Goal: Use online tool/utility: Utilize a website feature to perform a specific function

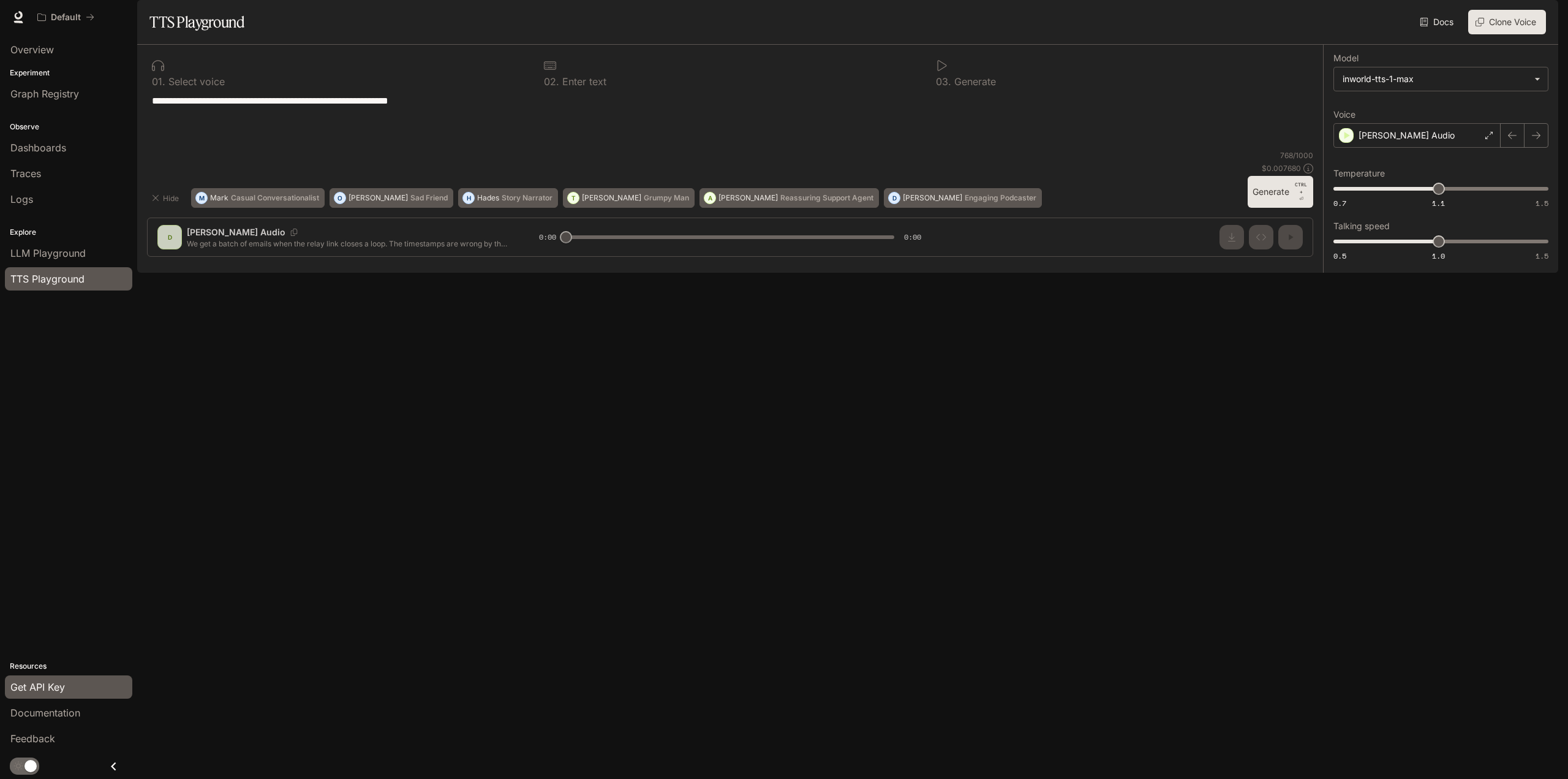
click at [27, 687] on span "Get API Key" at bounding box center [38, 687] width 55 height 15
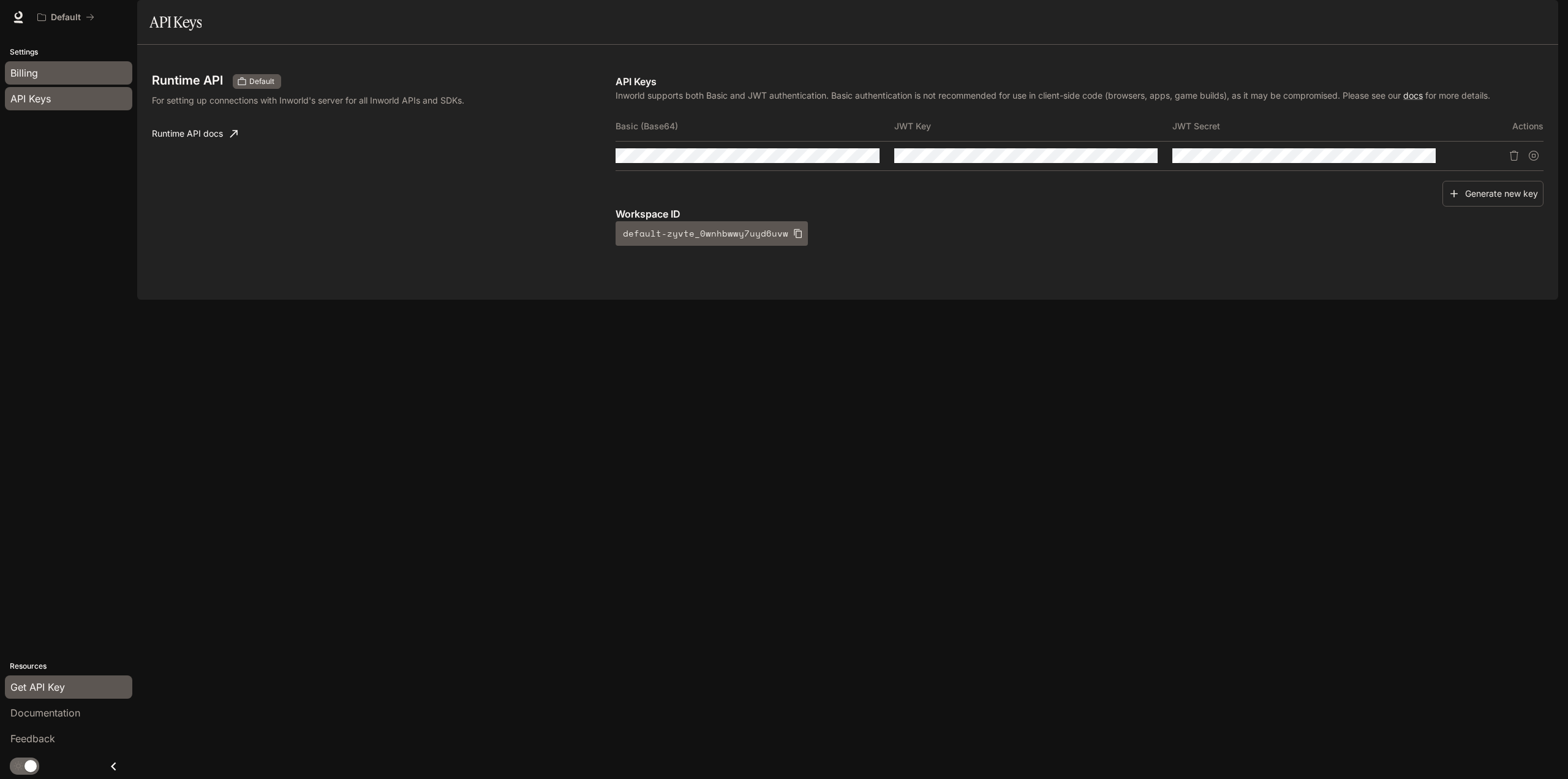
click at [51, 74] on div "Billing" at bounding box center [68, 73] width 117 height 15
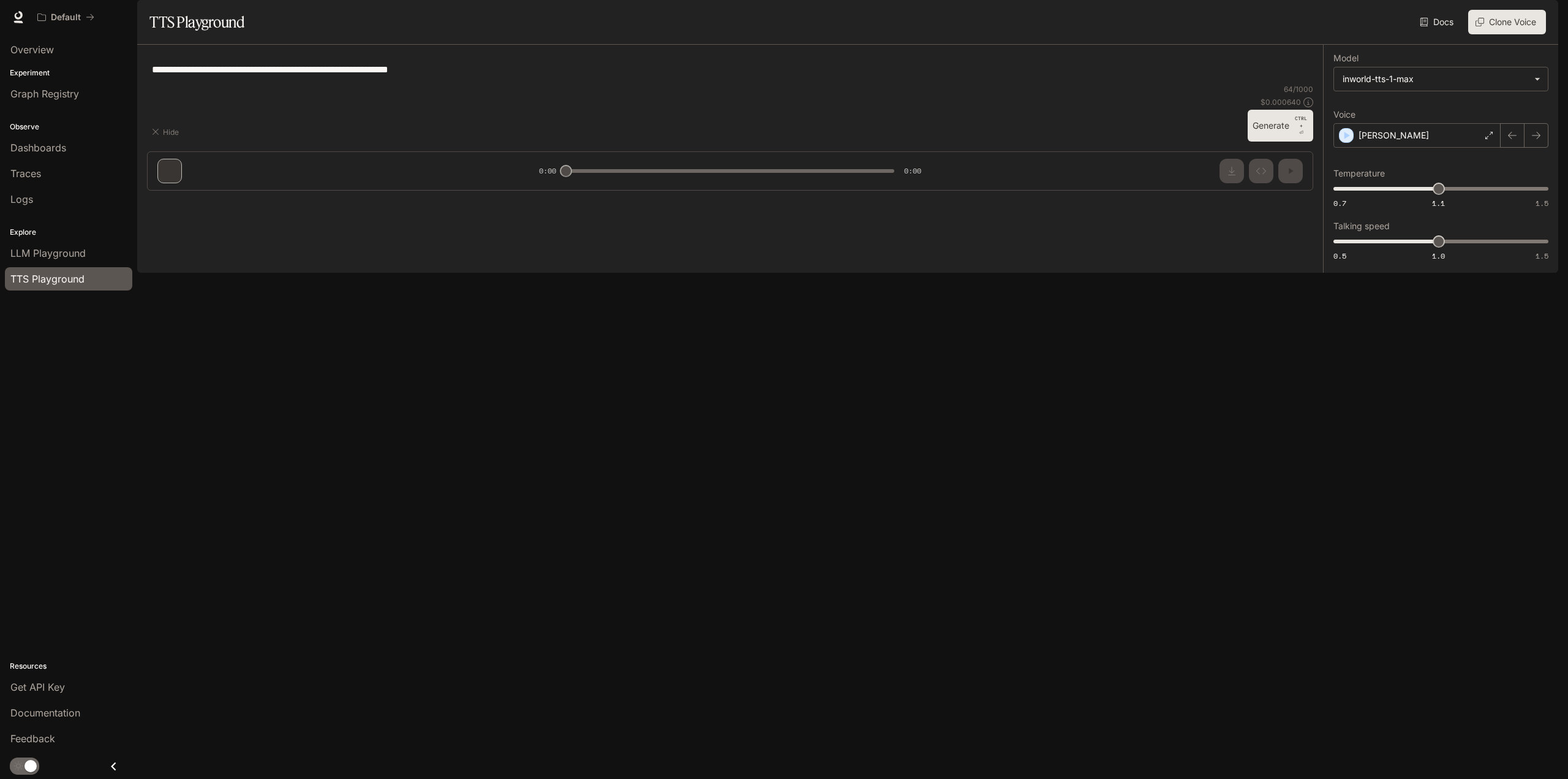
type textarea "**********"
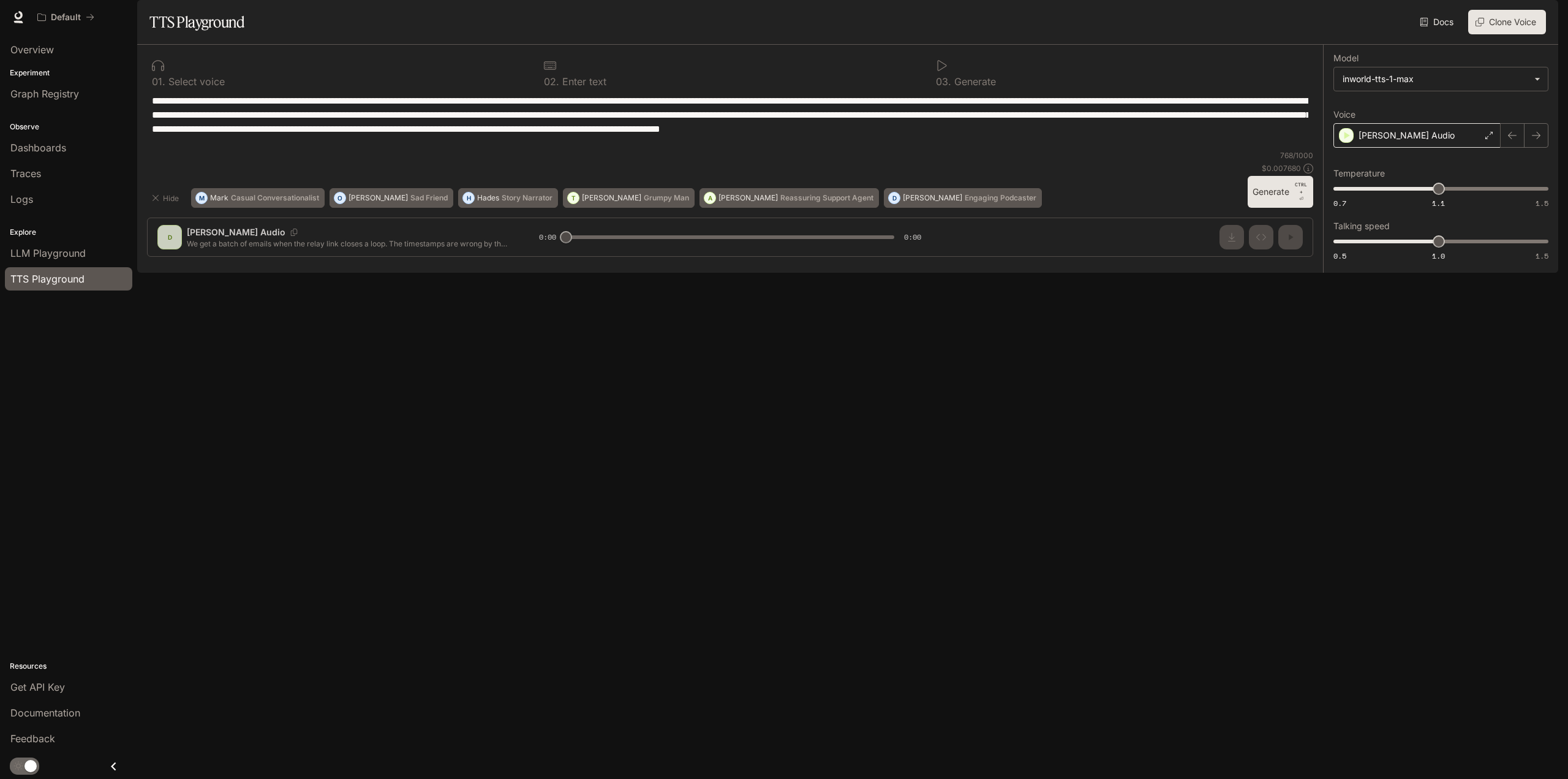
click at [1430, 141] on p "[PERSON_NAME] Audio" at bounding box center [1406, 135] width 96 height 12
click at [1345, 196] on icon "button" at bounding box center [1347, 192] width 5 height 8
click at [1421, 197] on p "British Sleepy" at bounding box center [1451, 191] width 185 height 12
click at [1274, 208] on button "Generate CTRL + ⏎" at bounding box center [1280, 192] width 65 height 32
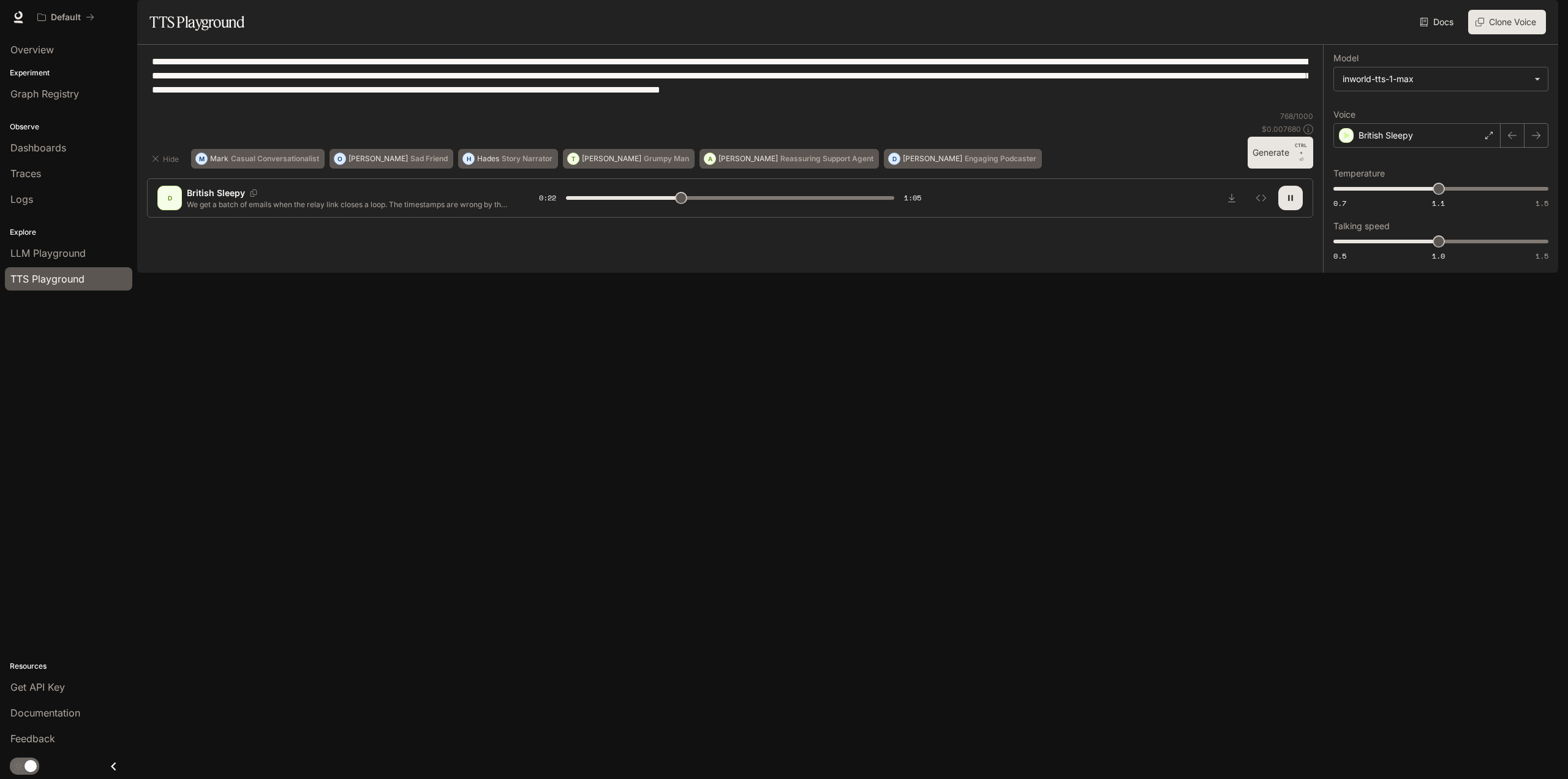
click at [1291, 203] on icon "button" at bounding box center [1290, 198] width 10 height 10
click at [1509, 35] on button "Clone Voice" at bounding box center [1506, 22] width 77 height 25
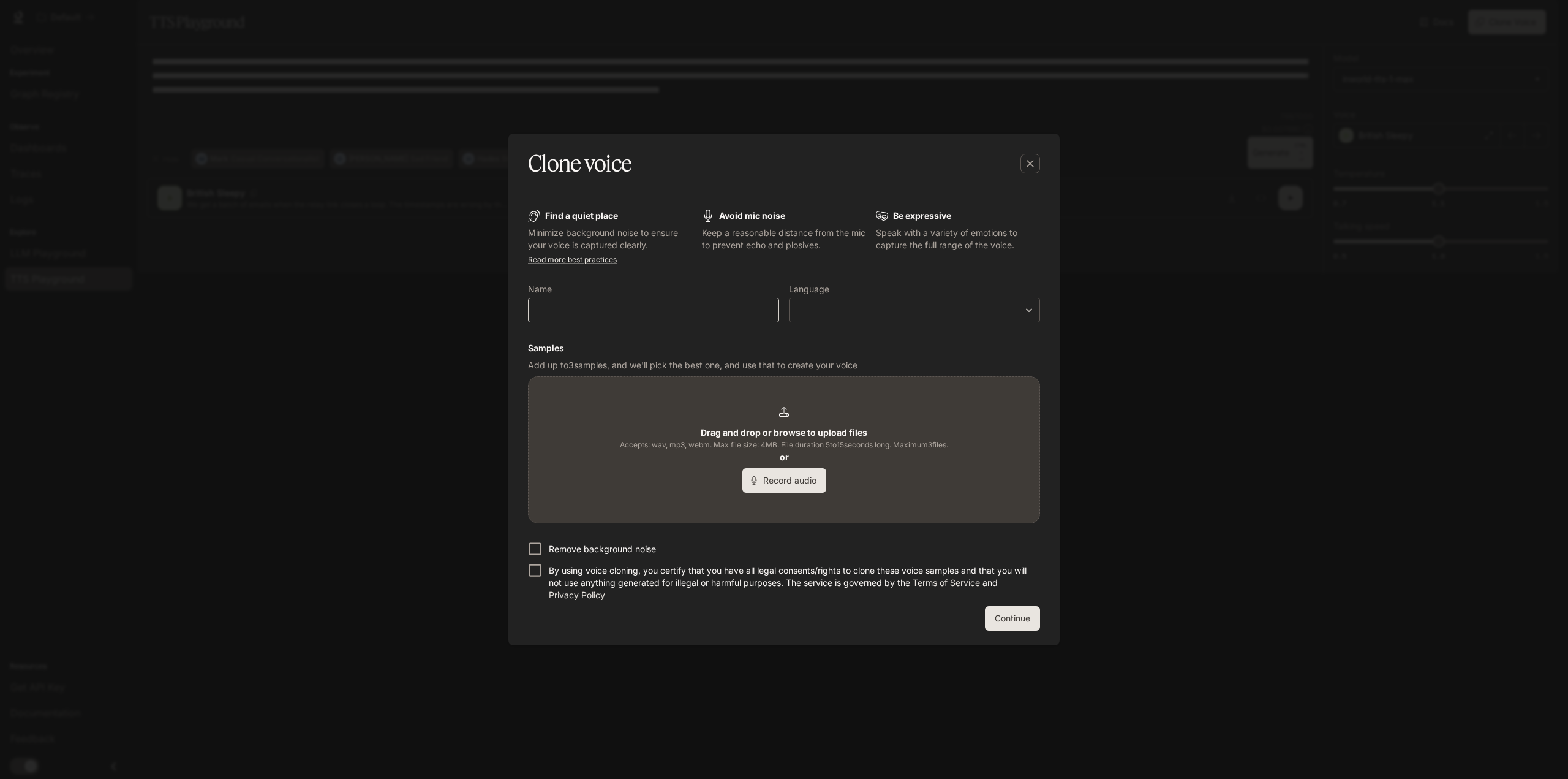
type input "**"
click at [925, 311] on body "**********" at bounding box center [784, 390] width 1568 height 779
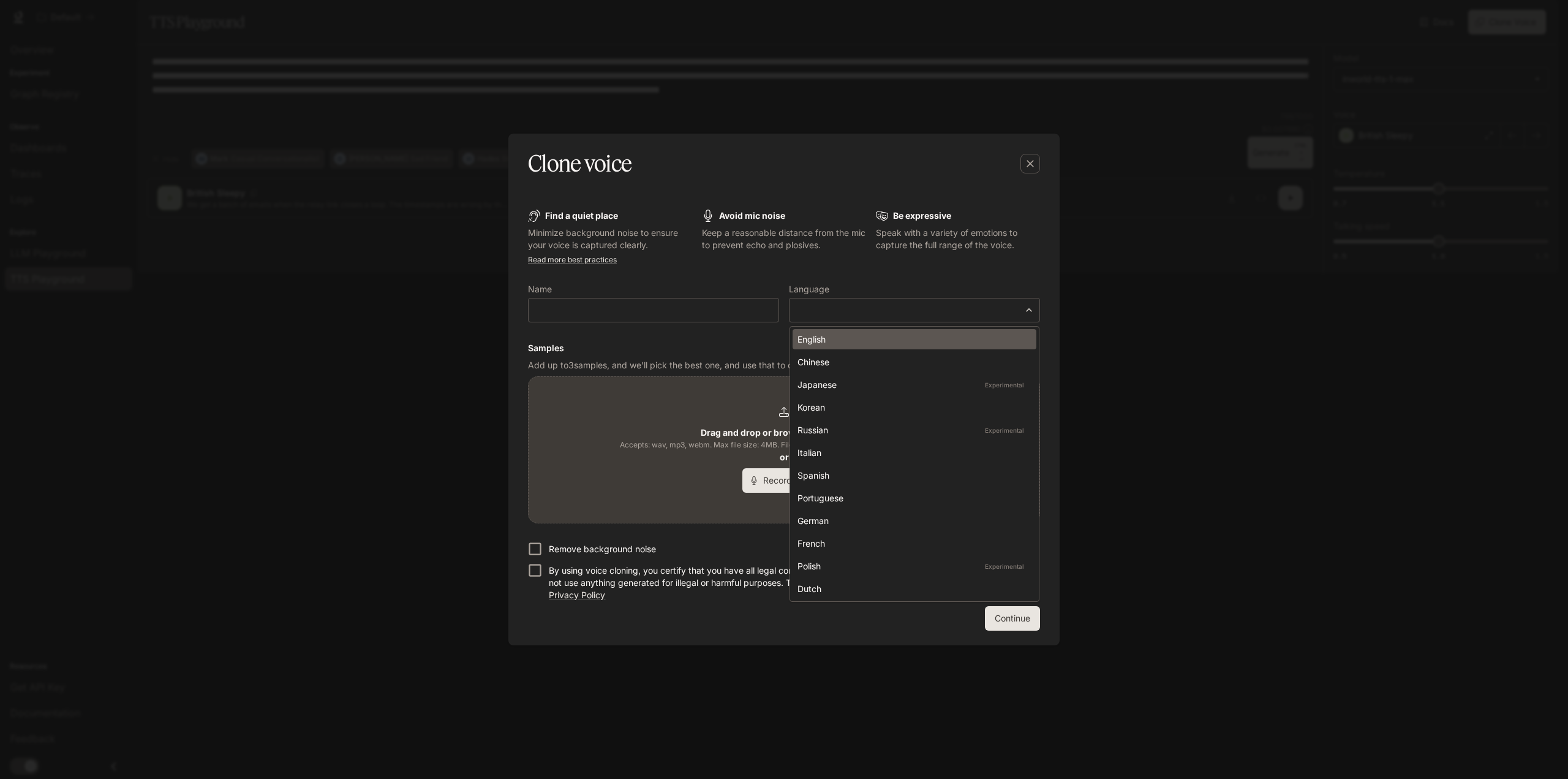
click at [886, 341] on div "English" at bounding box center [912, 338] width 229 height 13
type input "*****"
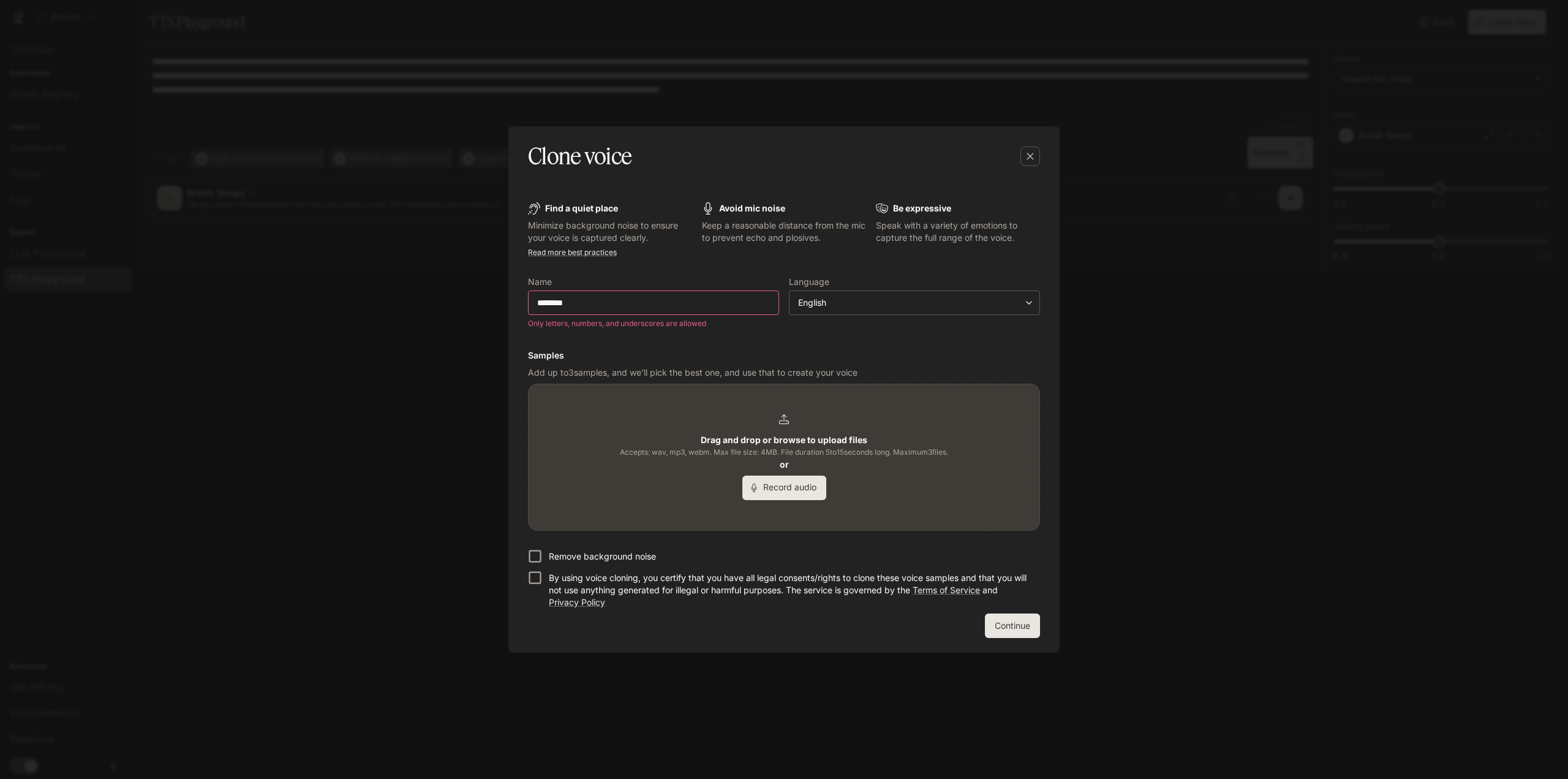
drag, startPoint x: 649, startPoint y: 312, endPoint x: 448, endPoint y: 312, distance: 201.0
click at [448, 312] on div "Clone voice Find a quiet place Minimize background noise to ensure your voice i…" at bounding box center [784, 390] width 1568 height 779
drag, startPoint x: 608, startPoint y: 305, endPoint x: 430, endPoint y: 299, distance: 178.1
click at [430, 299] on div "Clone voice Find a quiet place Minimize background noise to ensure your voice i…" at bounding box center [784, 390] width 1568 height 779
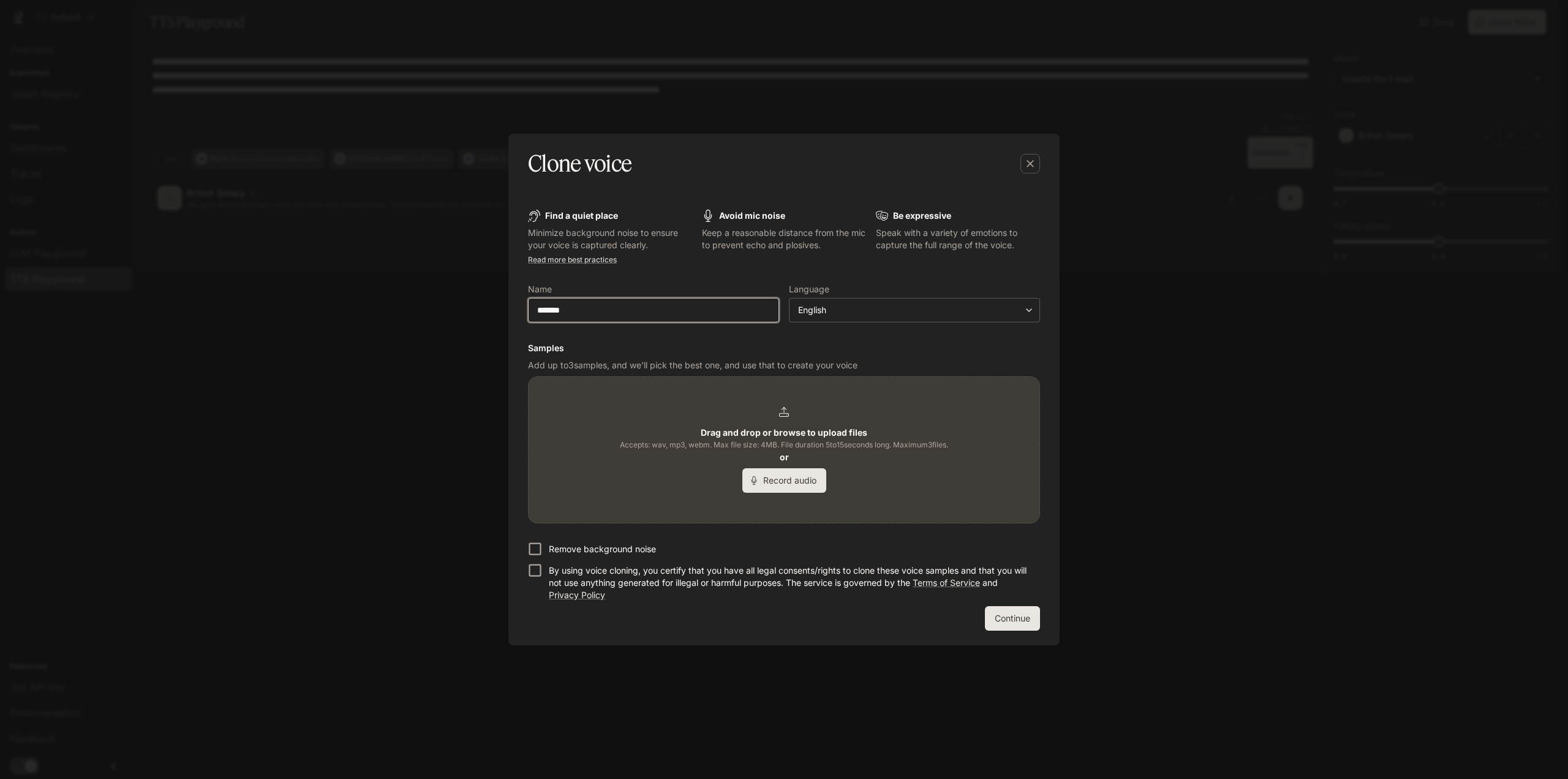
type input "*******"
click at [791, 419] on div "Drag and drop or browse to upload files Accepts: wav, mp3, webm. Max file size:…" at bounding box center [784, 450] width 328 height 86
click at [774, 420] on div "Drag and drop or browse to upload files Accepts: wav, mp3, webm. Max file size:…" at bounding box center [784, 450] width 328 height 86
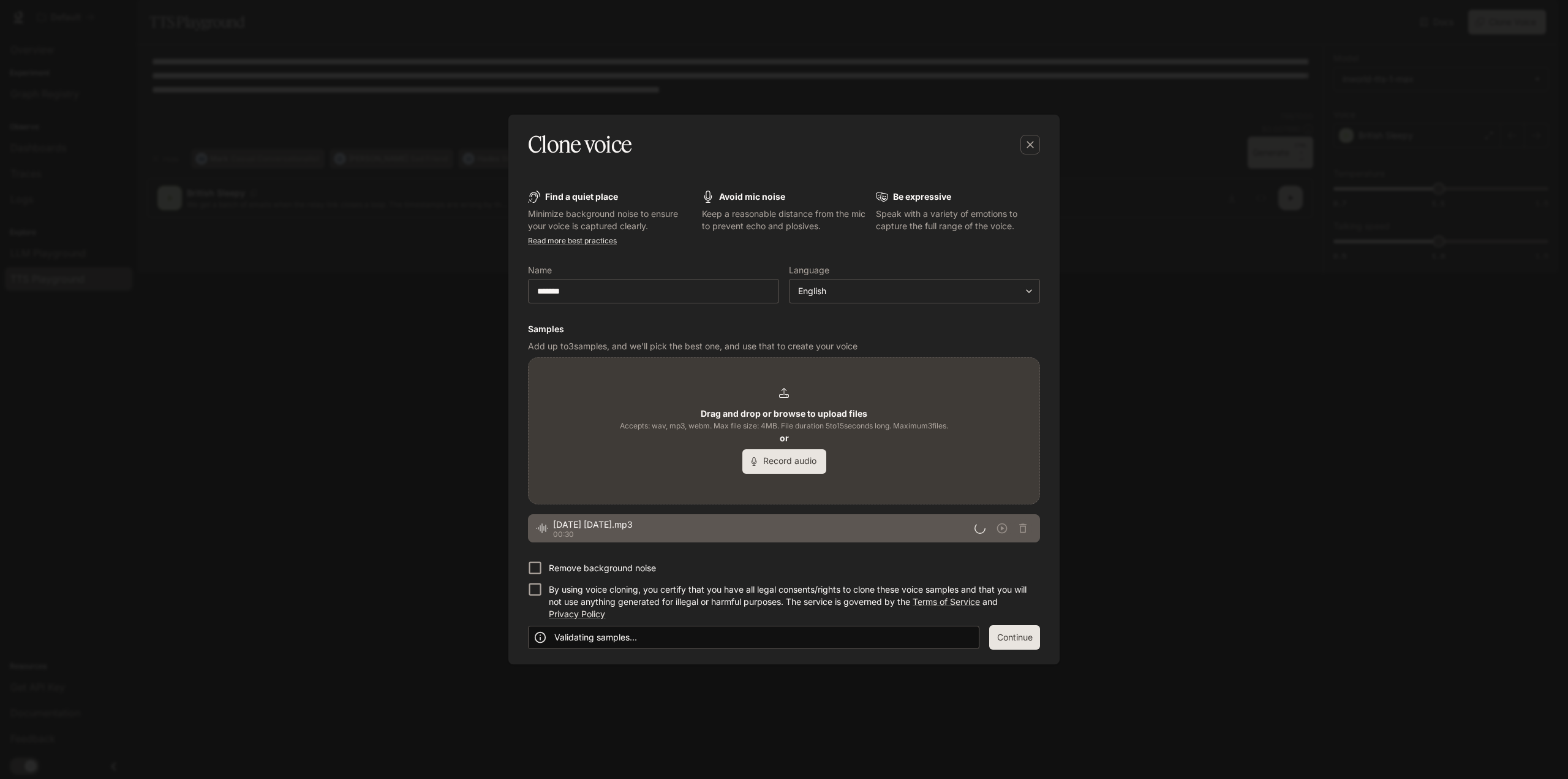
click at [580, 602] on p "By using voice cloning, you certify that you have all legal consents/rights to …" at bounding box center [789, 602] width 481 height 37
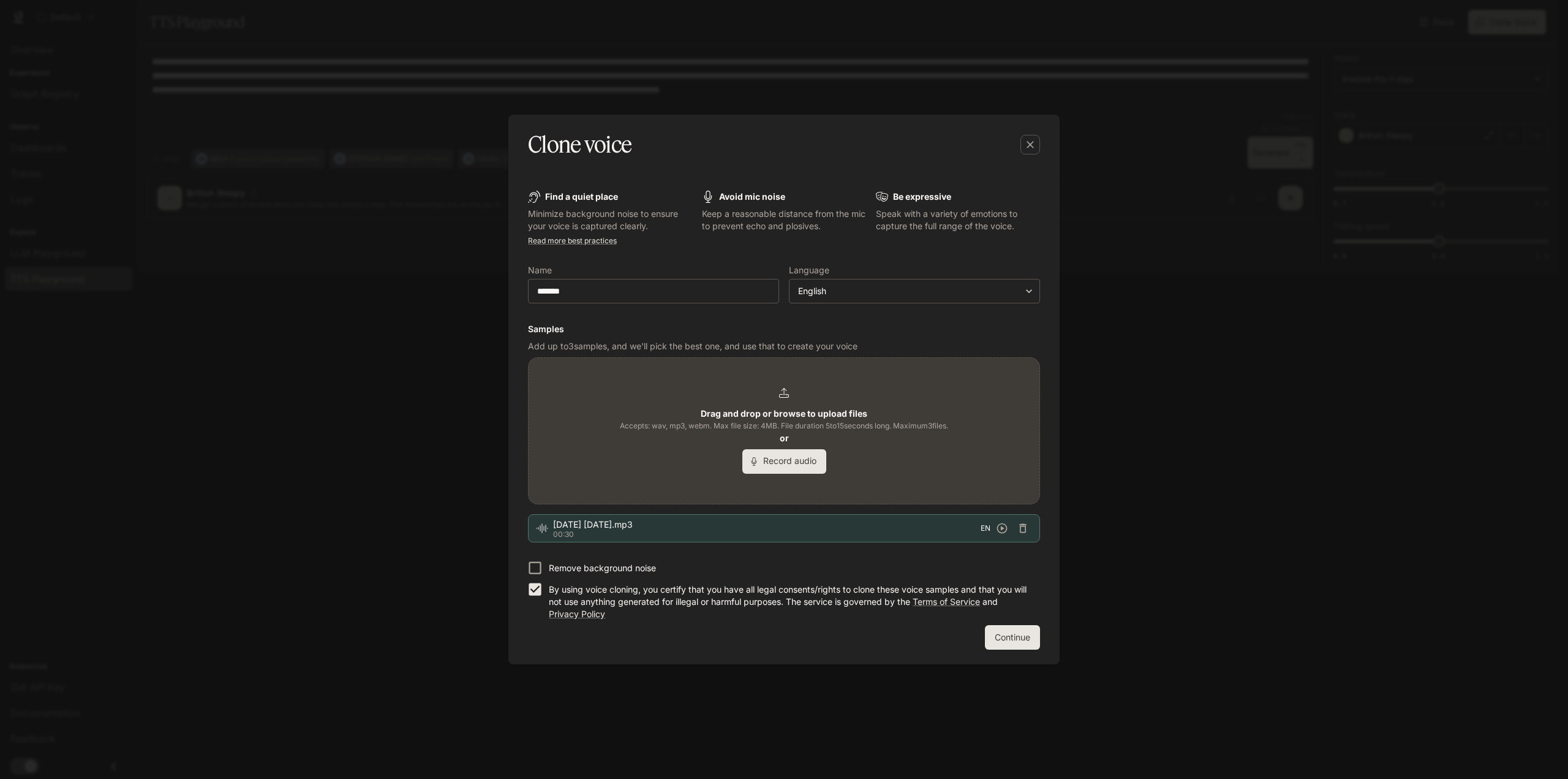
click at [1014, 639] on button "Continue" at bounding box center [1012, 637] width 55 height 25
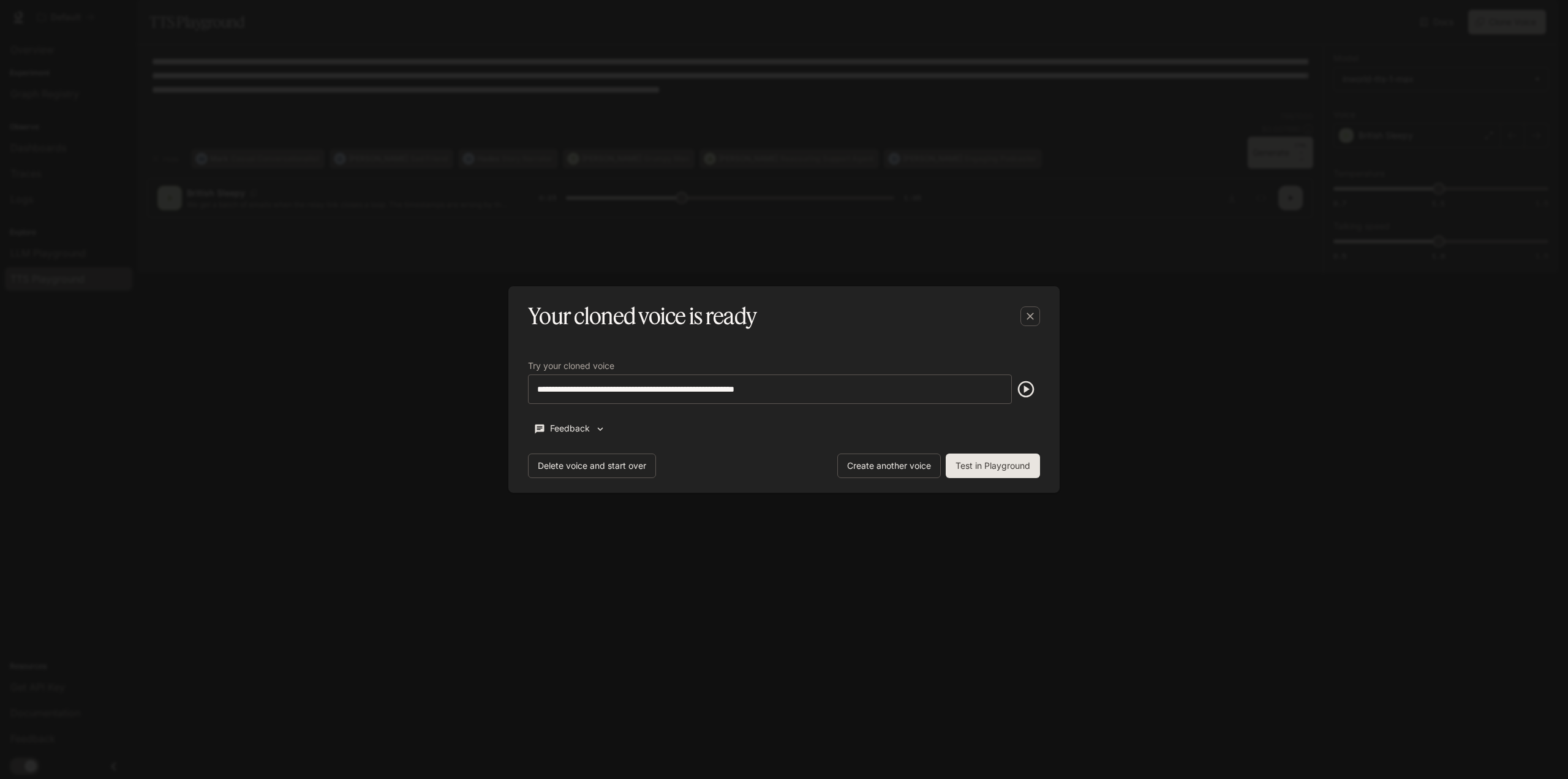
click at [1031, 393] on icon "button" at bounding box center [1026, 389] width 20 height 20
click at [1021, 476] on button "Test in Playground" at bounding box center [992, 465] width 94 height 25
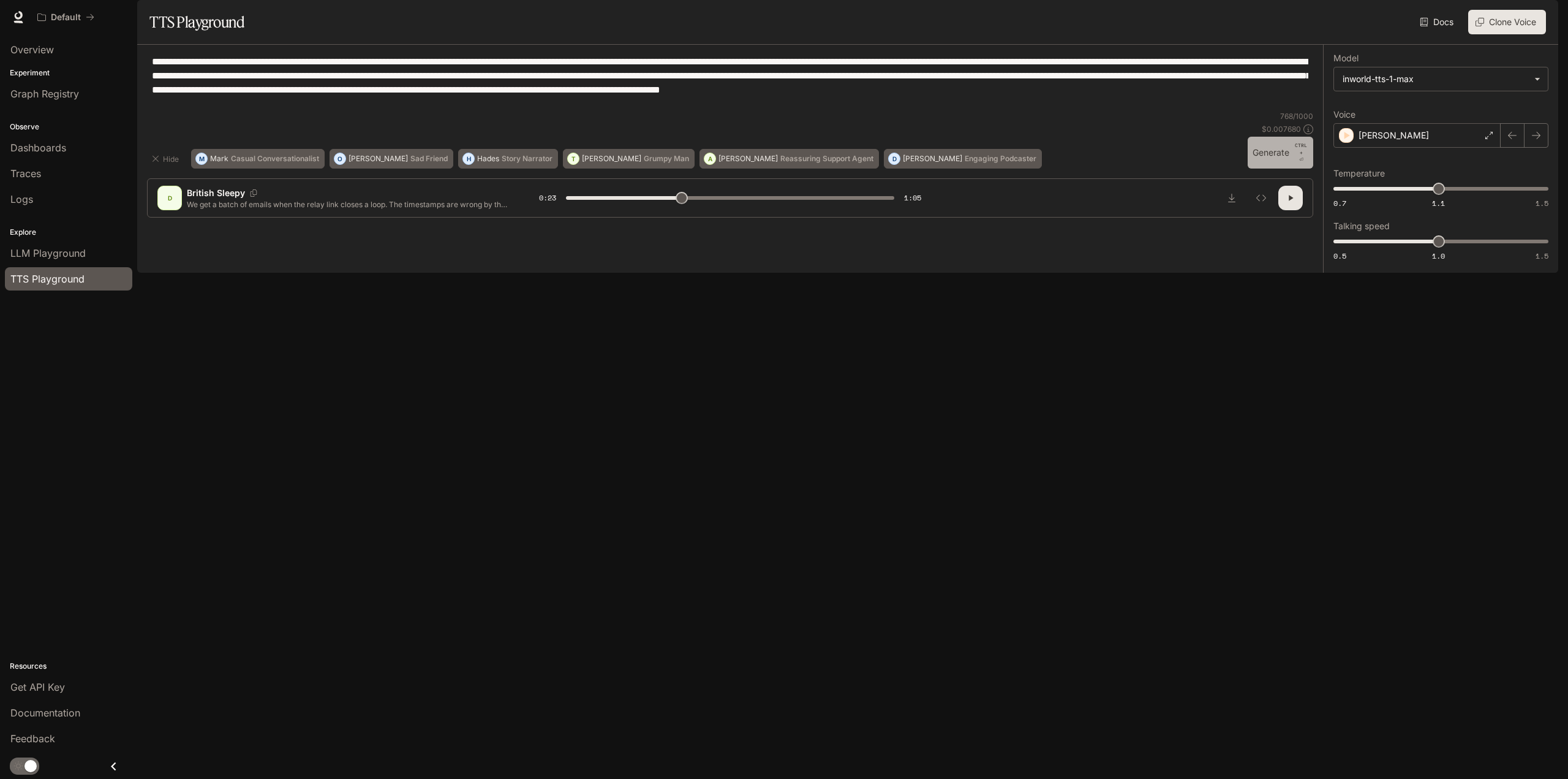
click at [1271, 168] on button "Generate CTRL + ⏎" at bounding box center [1280, 153] width 65 height 32
click at [1295, 203] on icon "button" at bounding box center [1290, 198] width 10 height 10
click at [1464, 147] on div "[PERSON_NAME]" at bounding box center [1417, 135] width 167 height 25
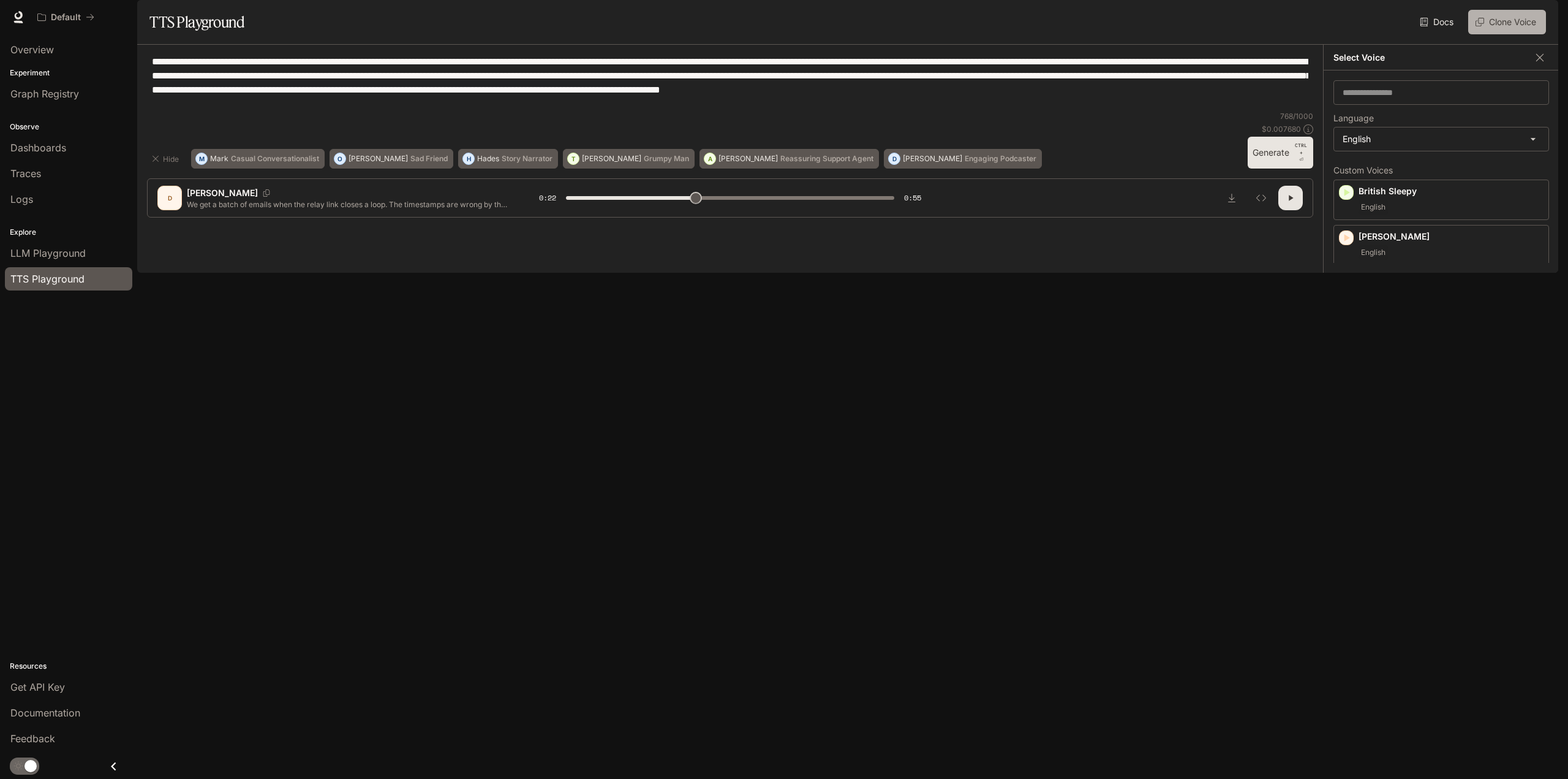
click at [1497, 35] on button "Clone Voice" at bounding box center [1506, 22] width 77 height 25
type input "****"
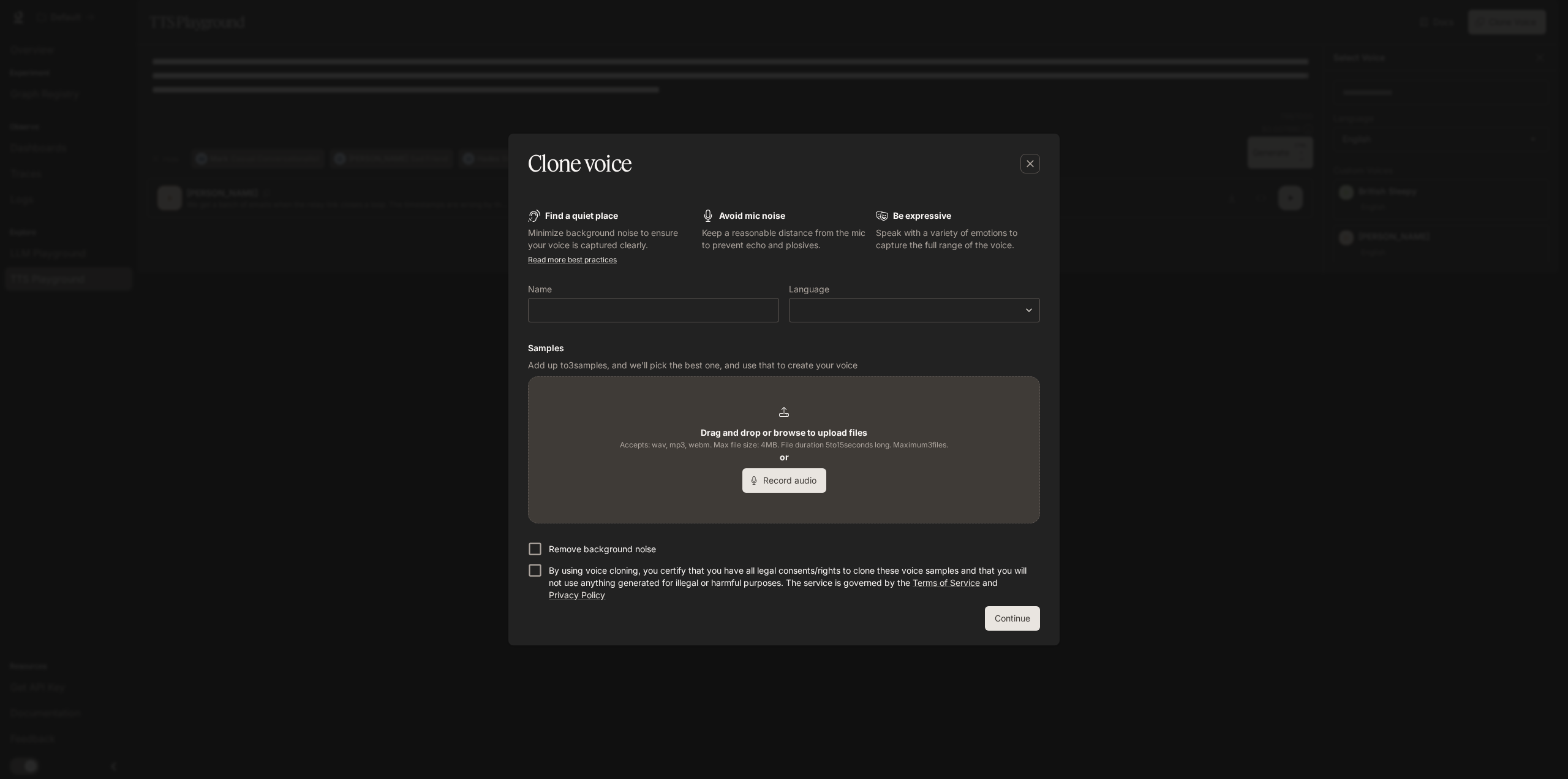
click at [621, 323] on form "Find a quiet place Minimize background noise to ensure your voice is captured c…" at bounding box center [783, 420] width 512 height 421
click at [624, 303] on div "​" at bounding box center [653, 310] width 251 height 25
type input "*********"
click at [878, 319] on div "​ ​" at bounding box center [915, 310] width 251 height 25
click at [865, 316] on body "**********" at bounding box center [784, 390] width 1568 height 779
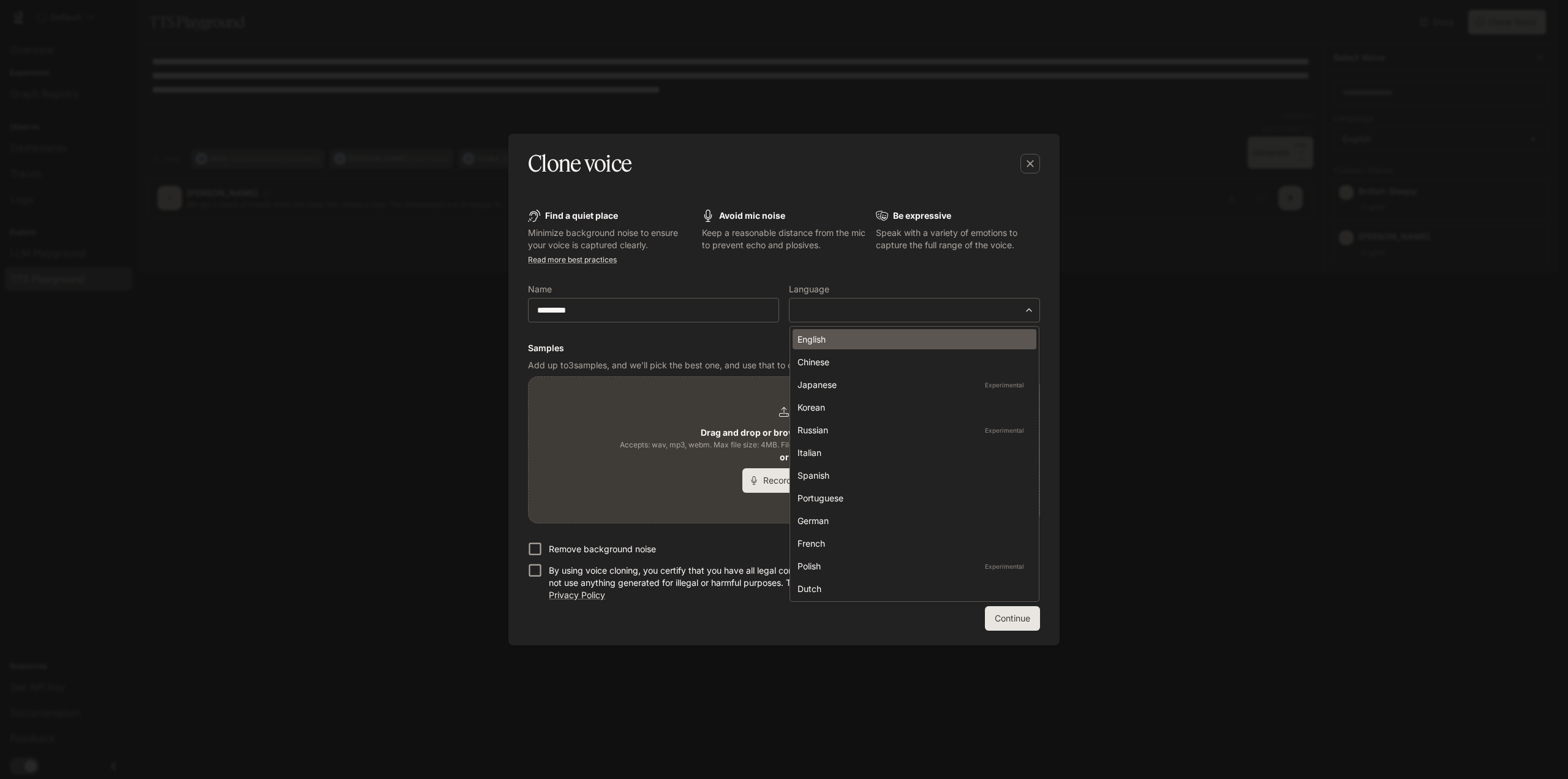
click at [850, 343] on div "English" at bounding box center [912, 338] width 229 height 13
type input "*****"
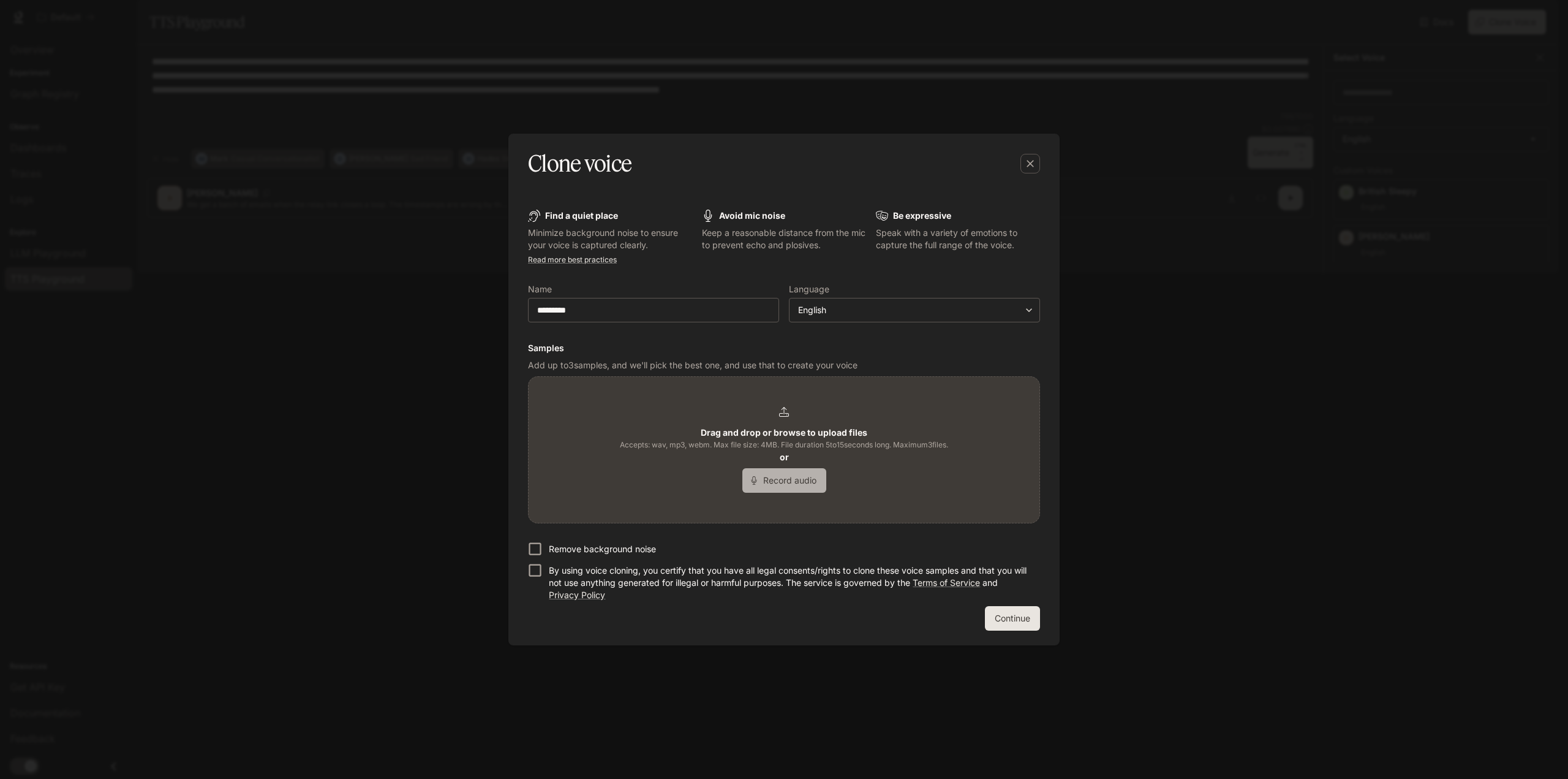
click at [770, 482] on button "Record audio" at bounding box center [785, 480] width 84 height 25
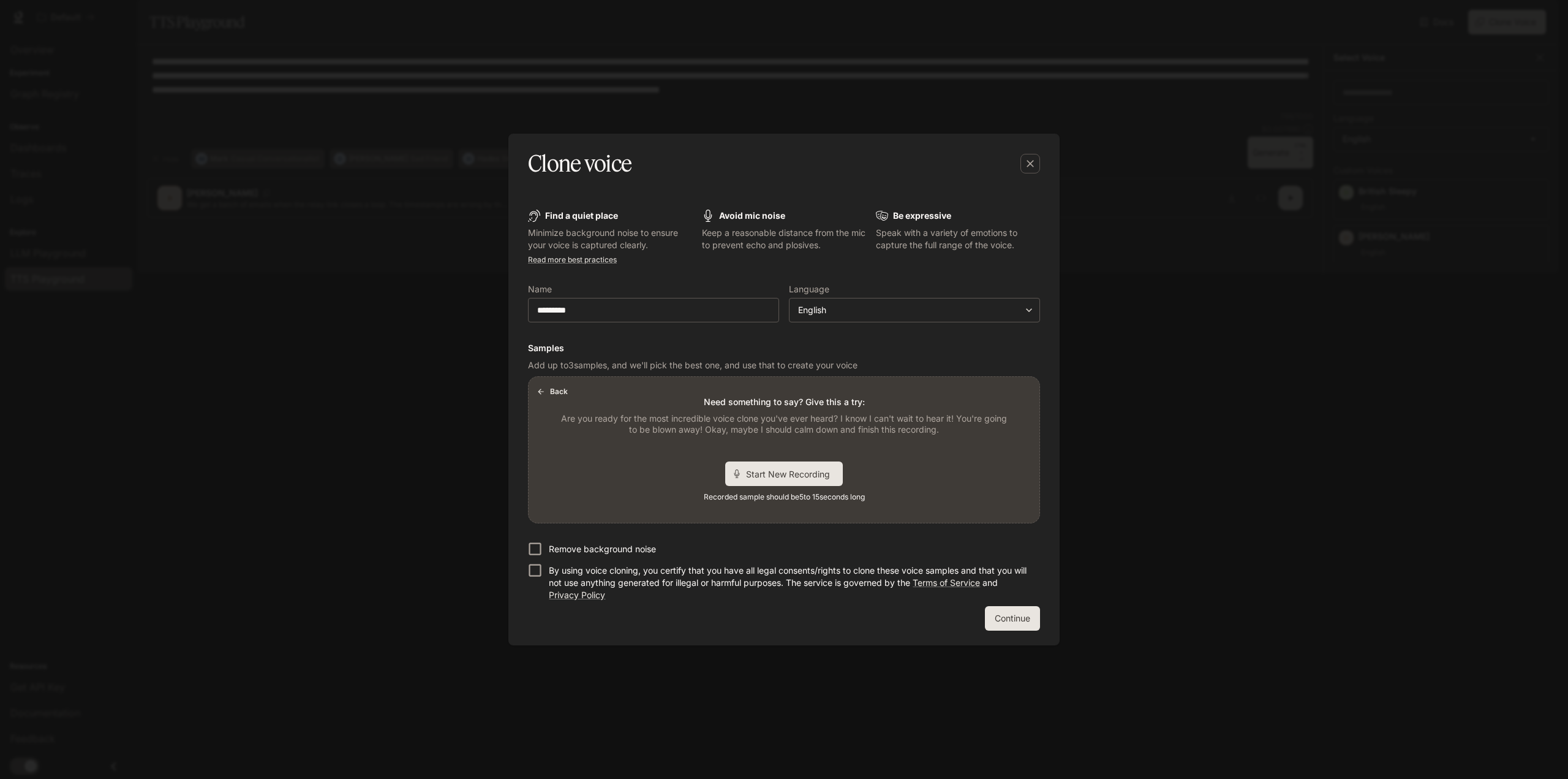
click at [563, 393] on button "Back" at bounding box center [553, 392] width 39 height 20
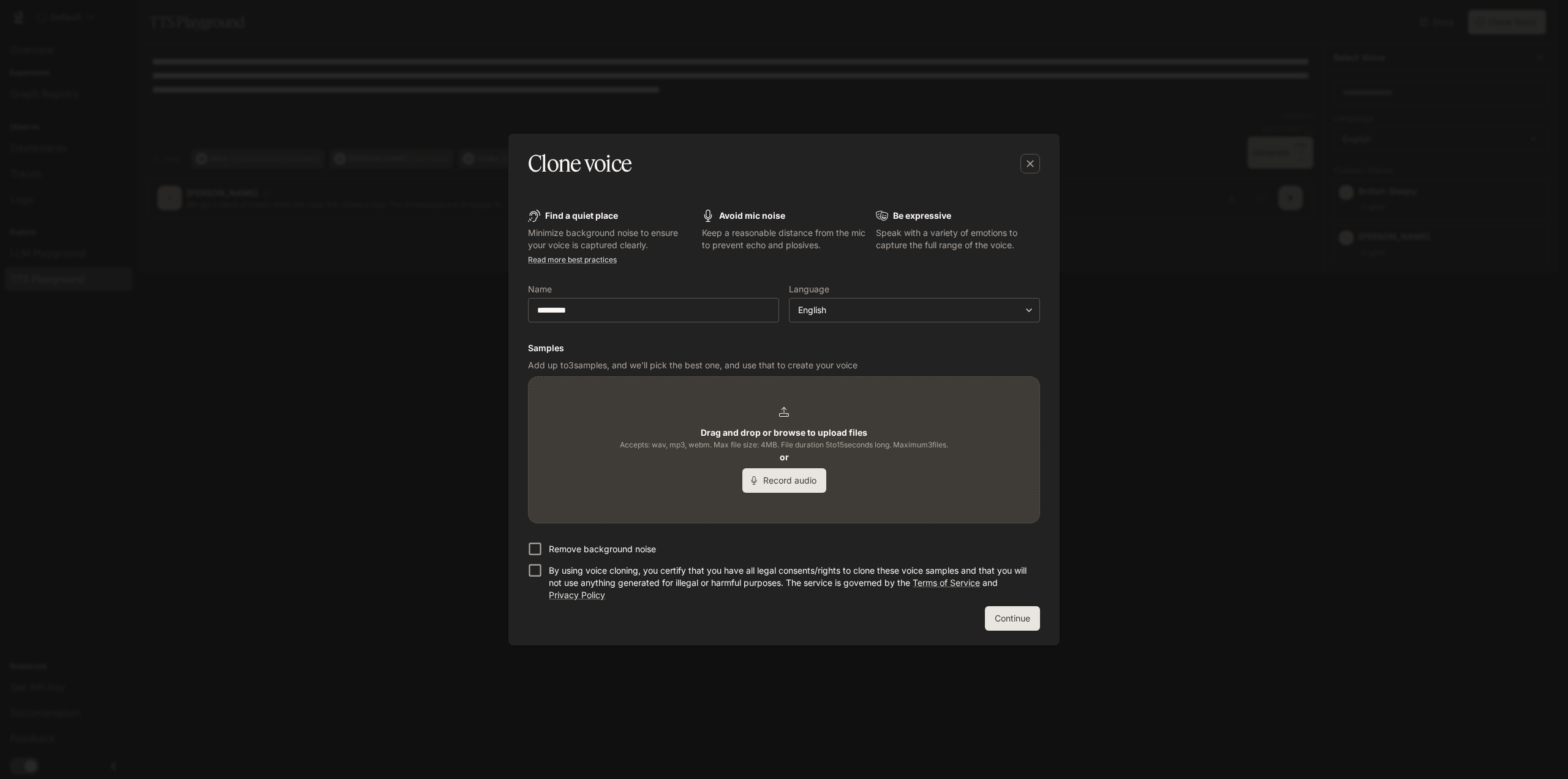
click at [791, 409] on div "Drag and drop or browse to upload files Accepts: wav, mp3, webm. Max file size:…" at bounding box center [784, 450] width 328 height 86
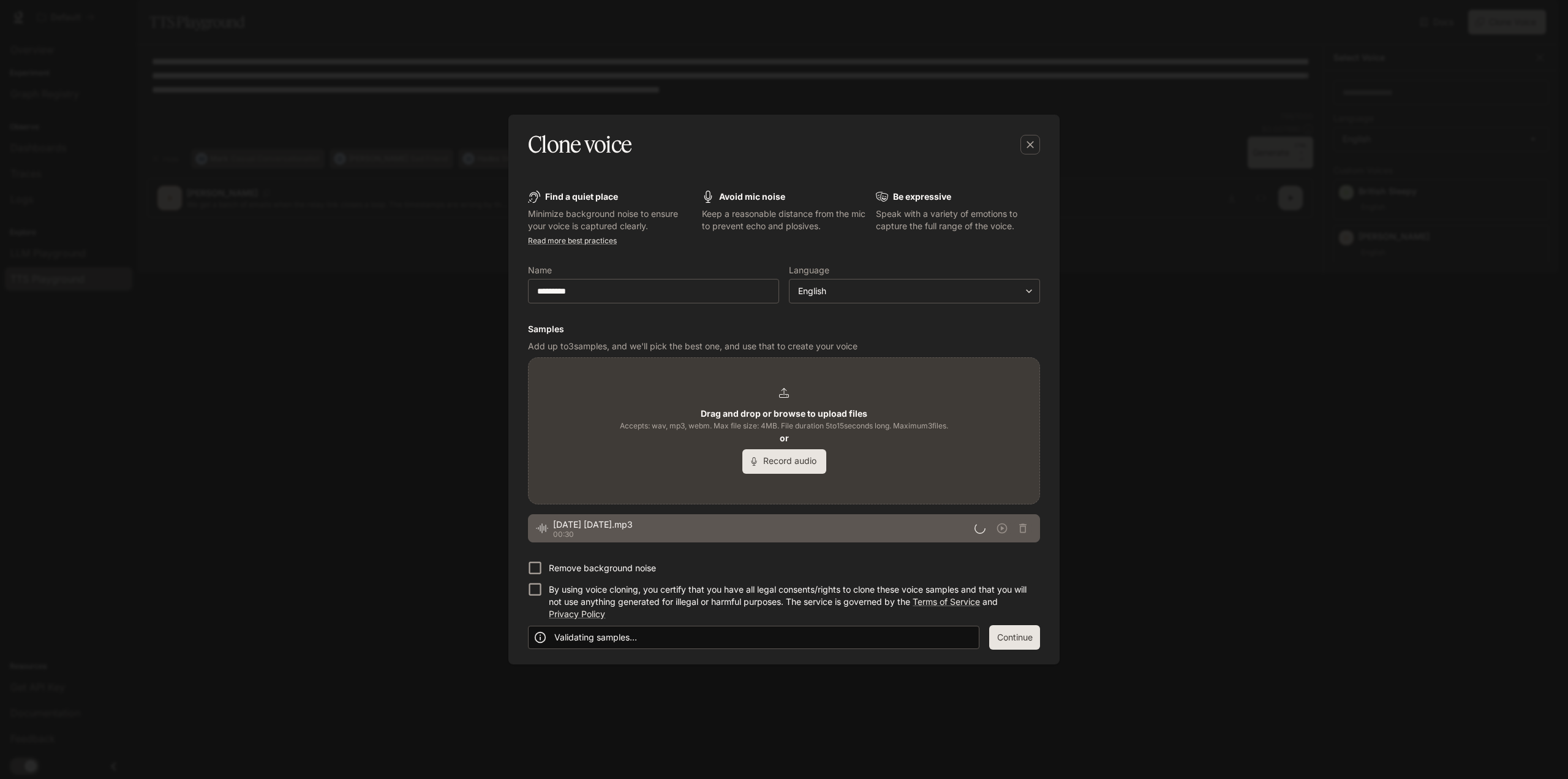
click at [568, 593] on p "By using voice cloning, you certify that you have all legal consents/rights to …" at bounding box center [789, 602] width 481 height 37
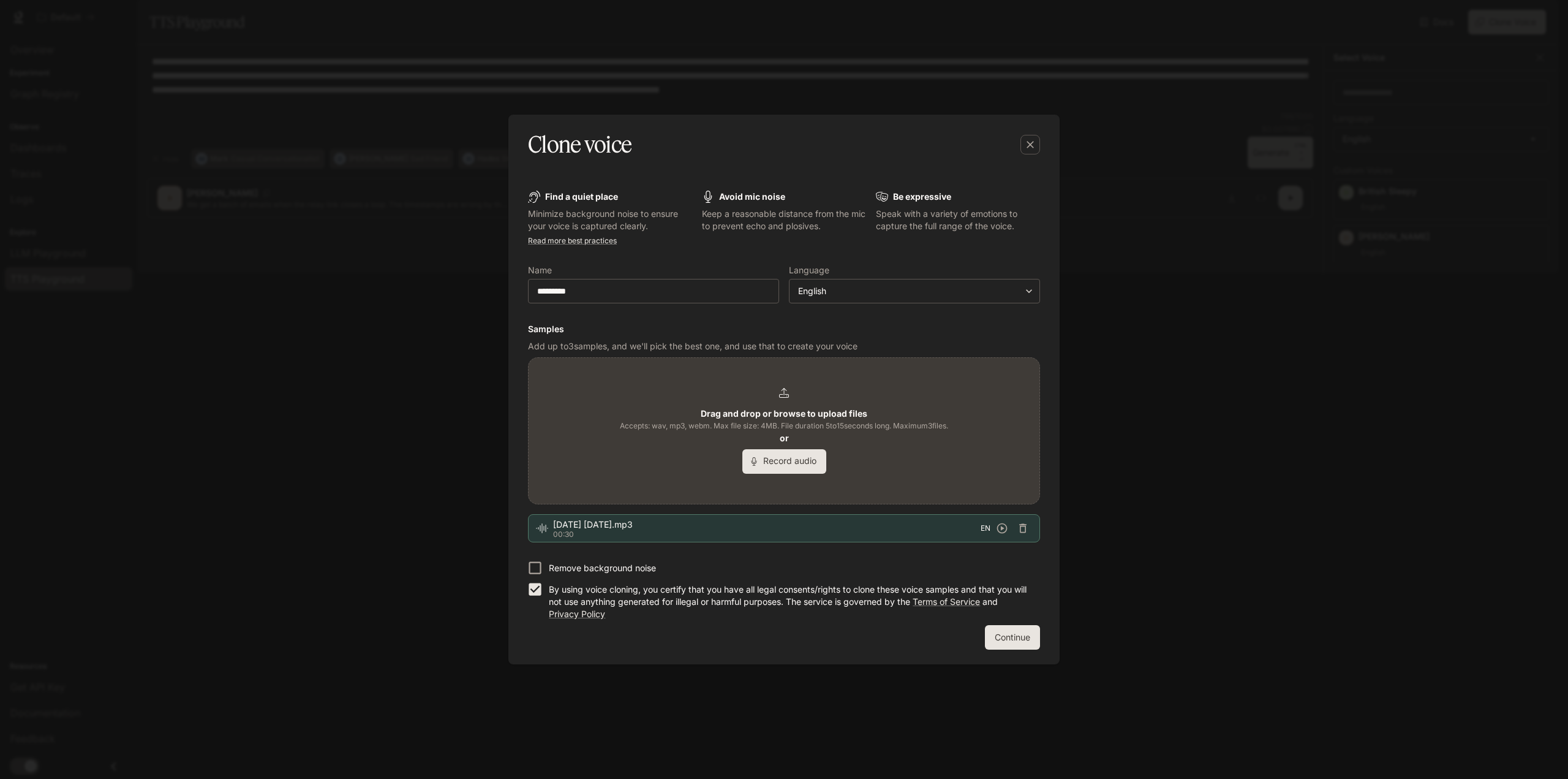
click at [1020, 632] on button "Continue" at bounding box center [1012, 637] width 55 height 25
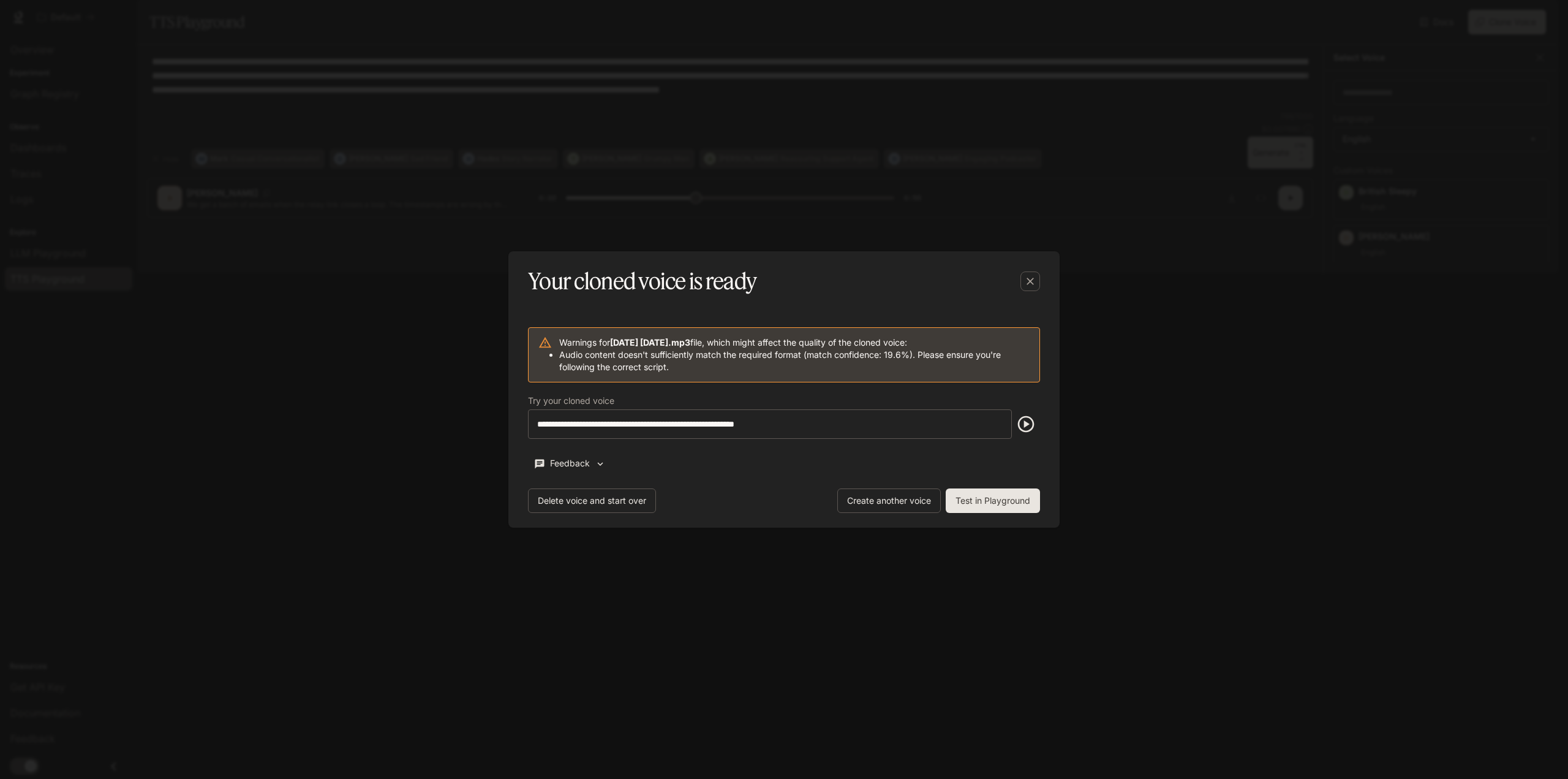
click at [1004, 505] on button "Test in Playground" at bounding box center [992, 500] width 94 height 25
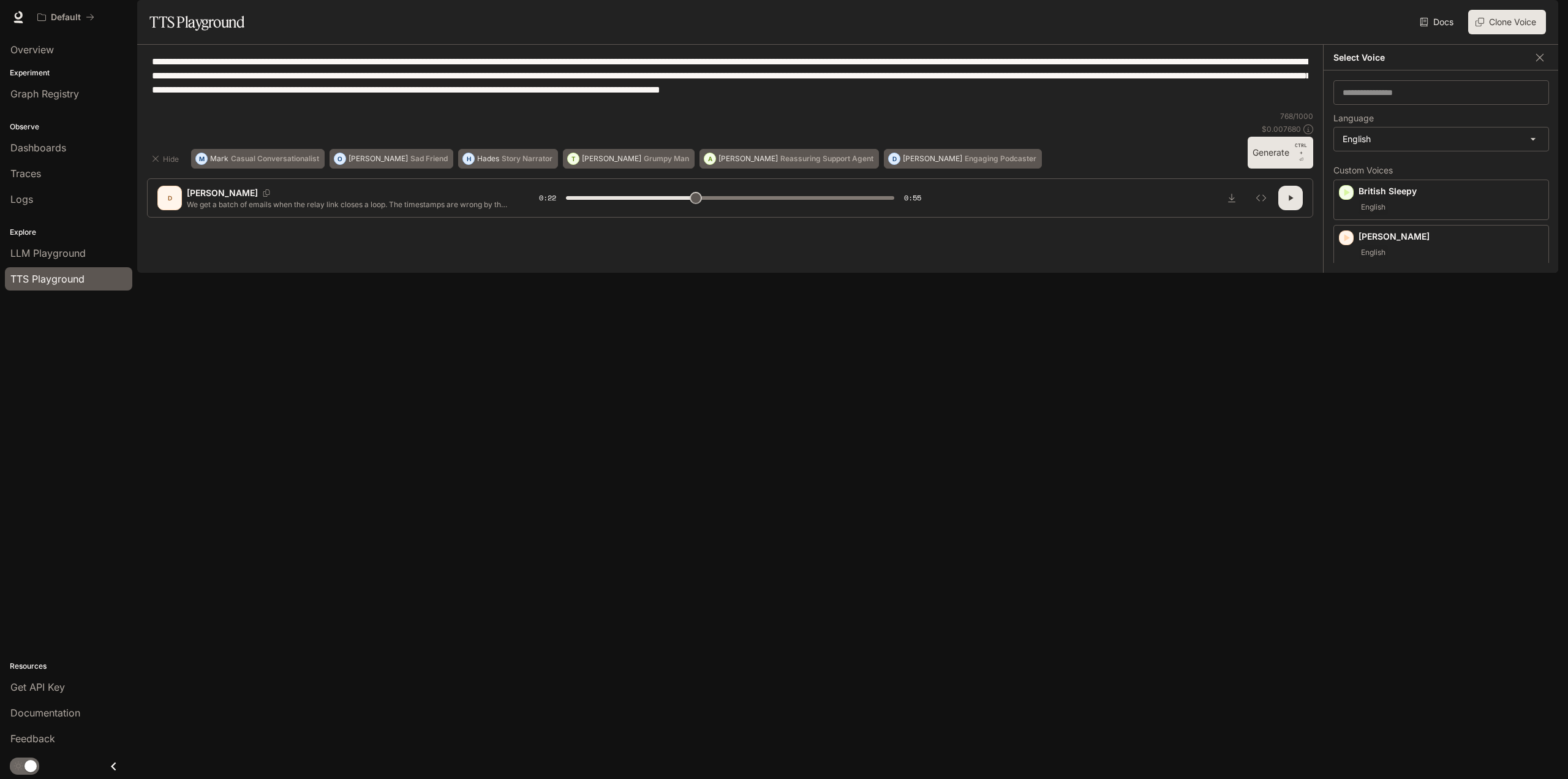
click at [1433, 288] on p "[PERSON_NAME]" at bounding box center [1451, 282] width 185 height 12
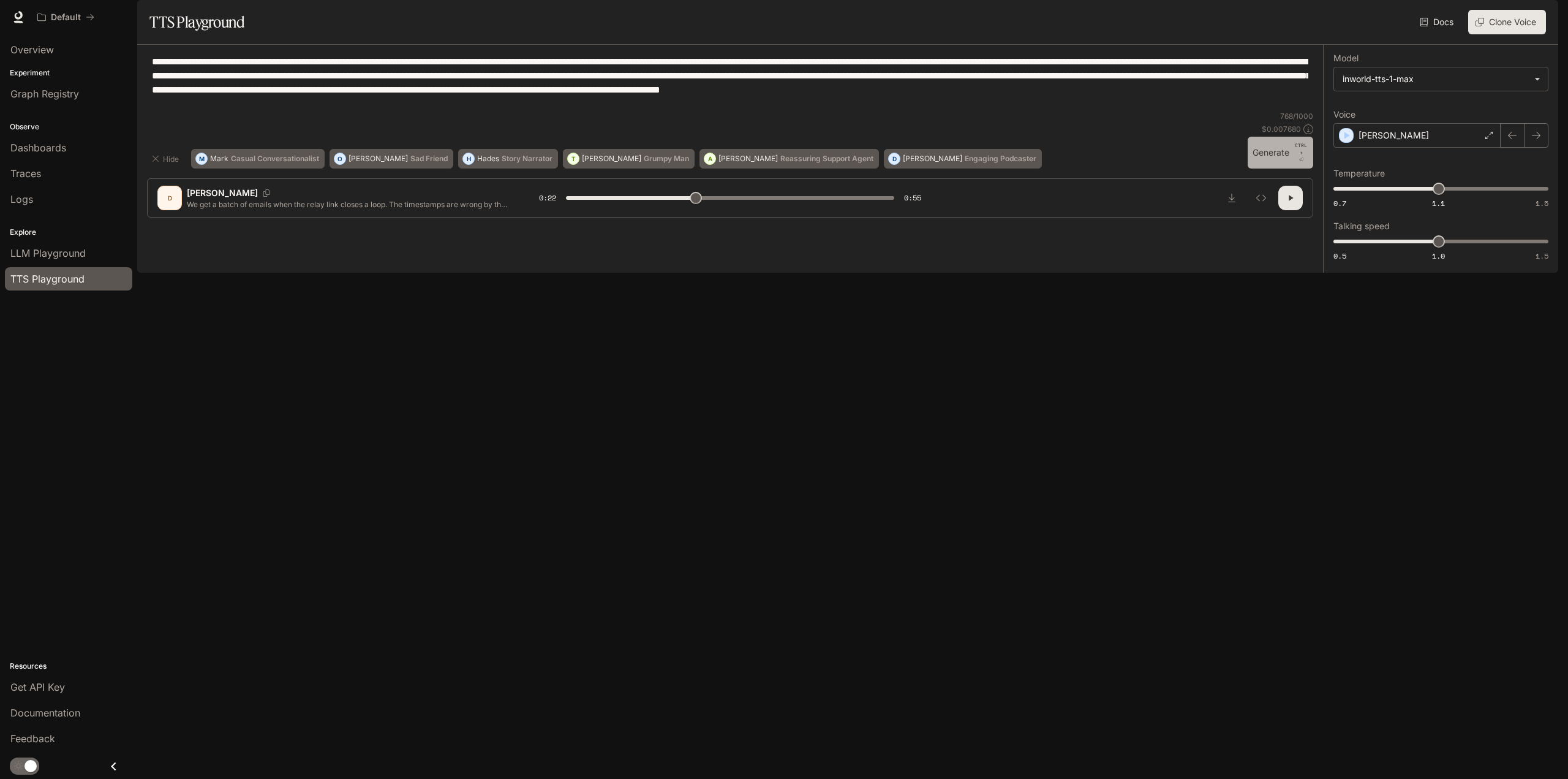
click at [1277, 168] on button "Generate CTRL + ⏎" at bounding box center [1280, 153] width 65 height 32
type input "*"
click at [1473, 147] on div "[PERSON_NAME]" at bounding box center [1417, 135] width 167 height 25
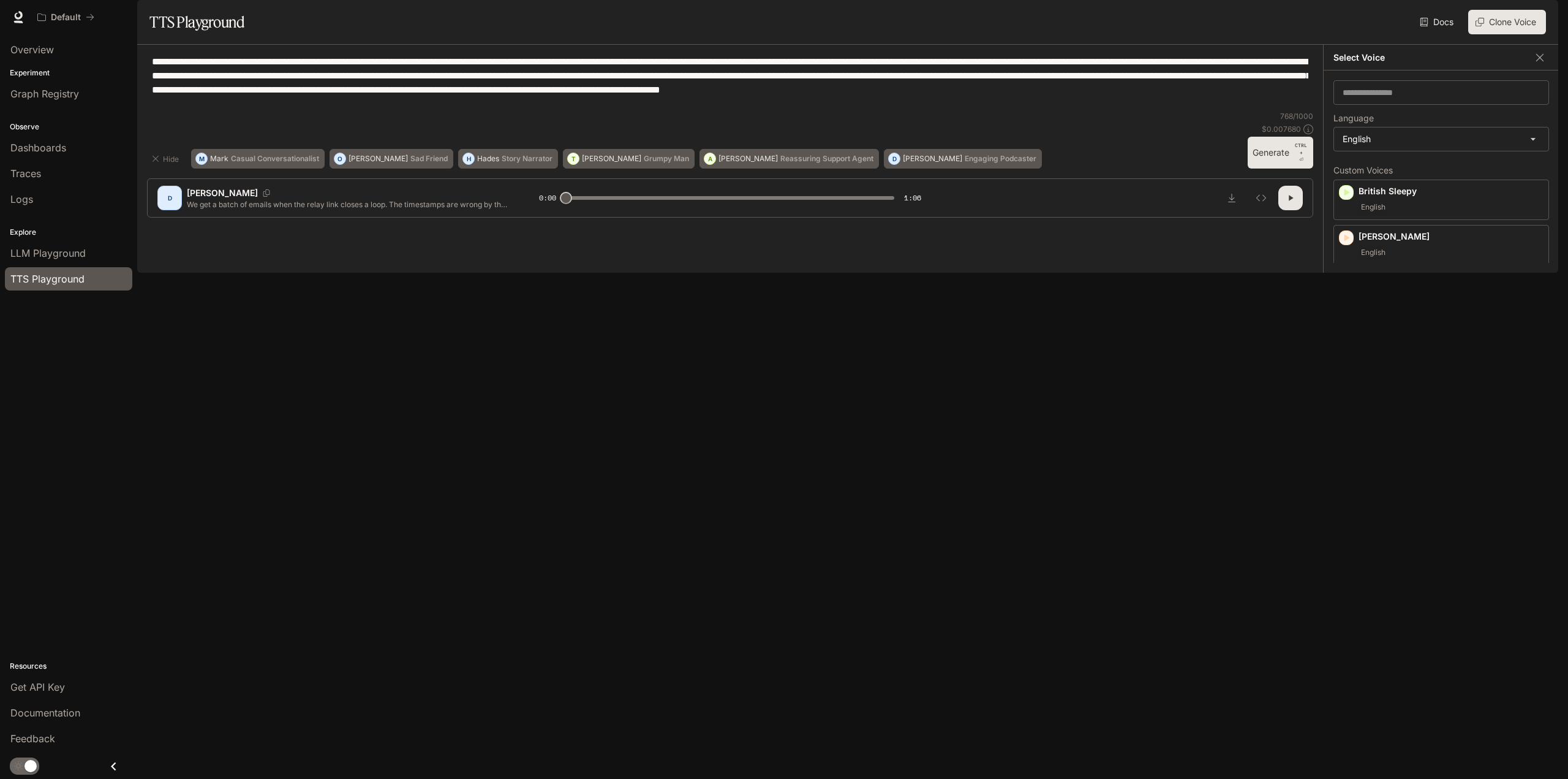
click at [1533, 285] on icon "button" at bounding box center [1537, 280] width 8 height 8
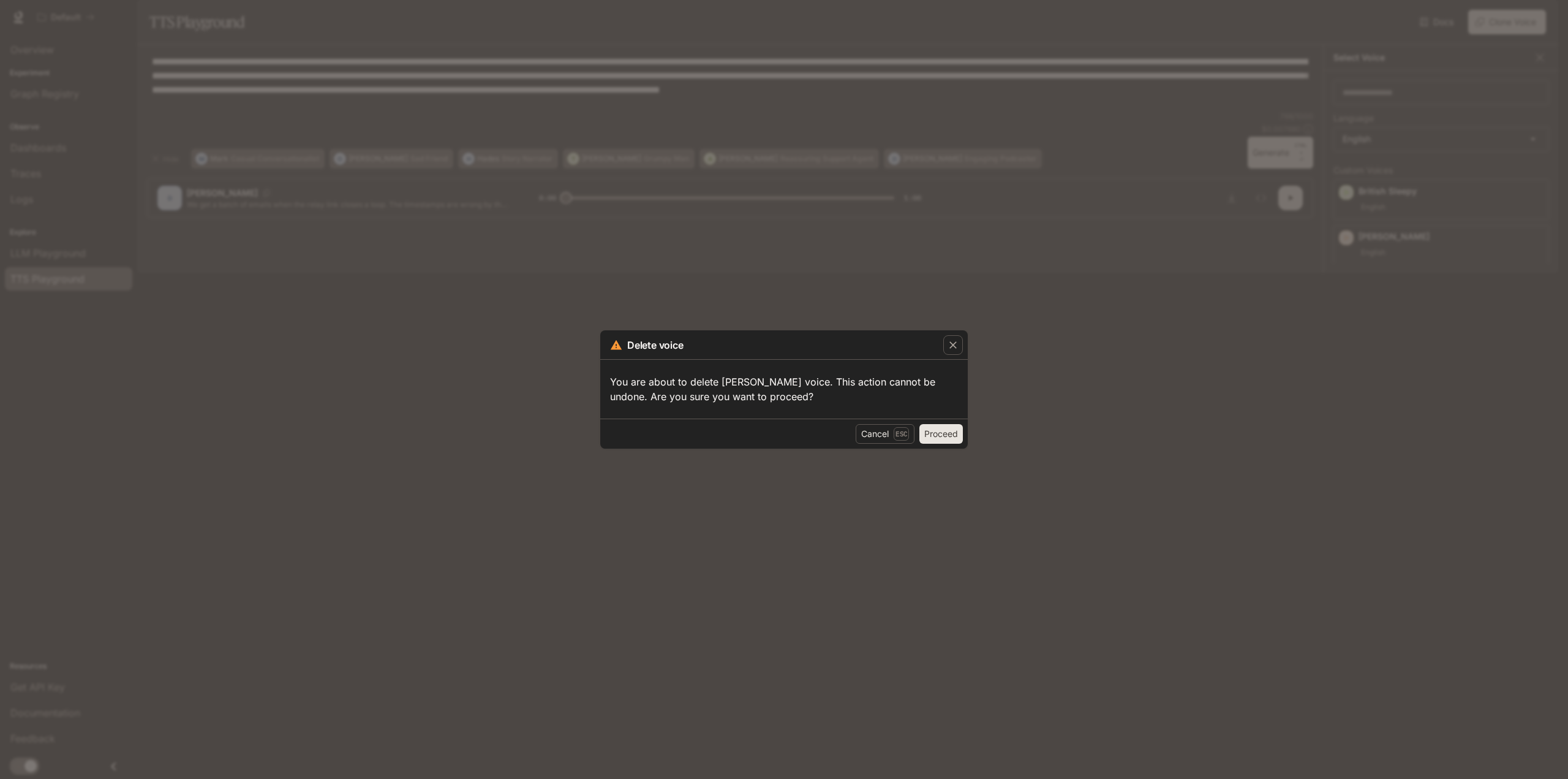
click at [946, 434] on button "Proceed" at bounding box center [941, 434] width 44 height 20
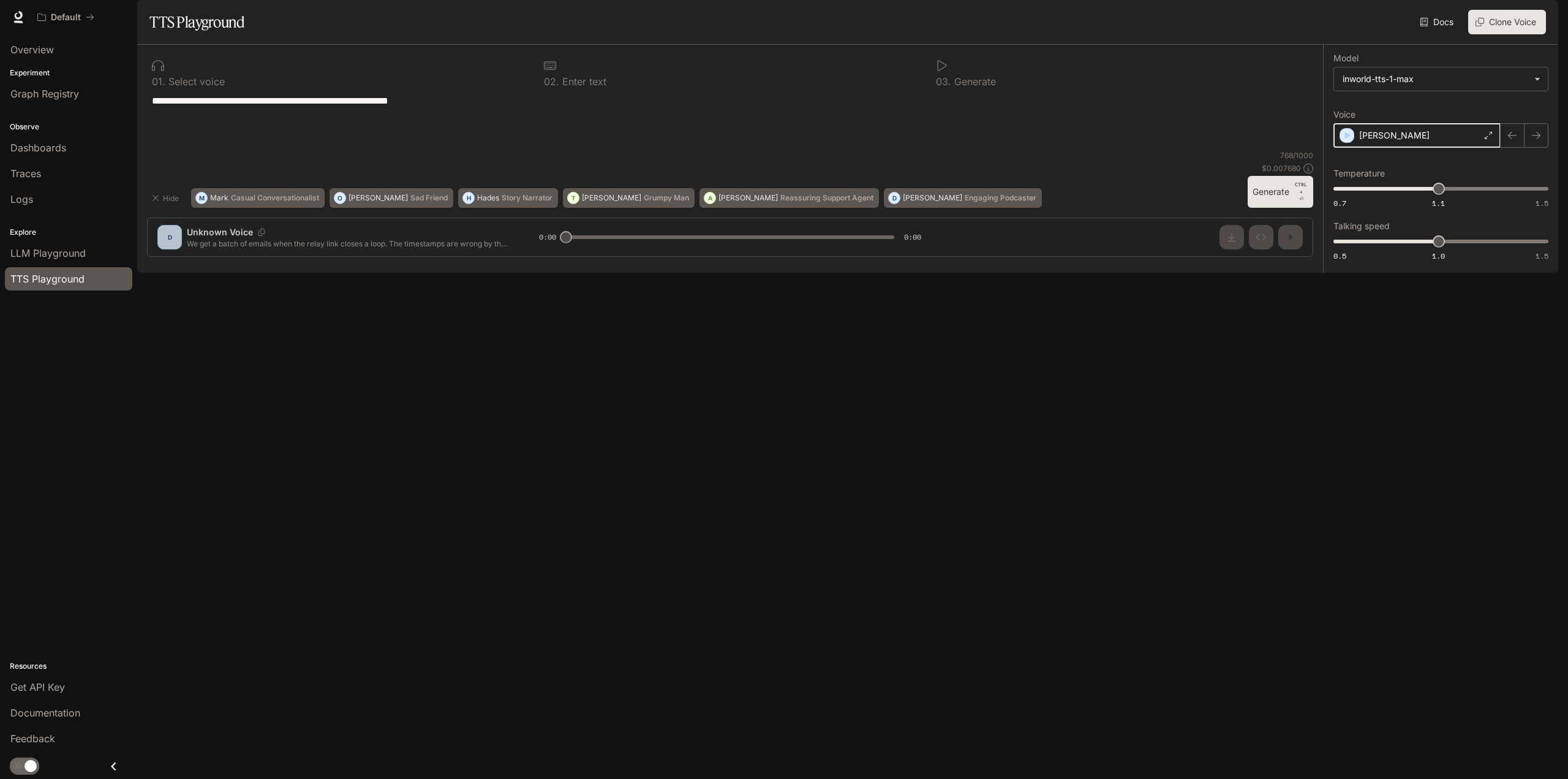
click at [1345, 139] on icon "button" at bounding box center [1347, 135] width 5 height 8
click at [1491, 139] on icon at bounding box center [1489, 135] width 8 height 8
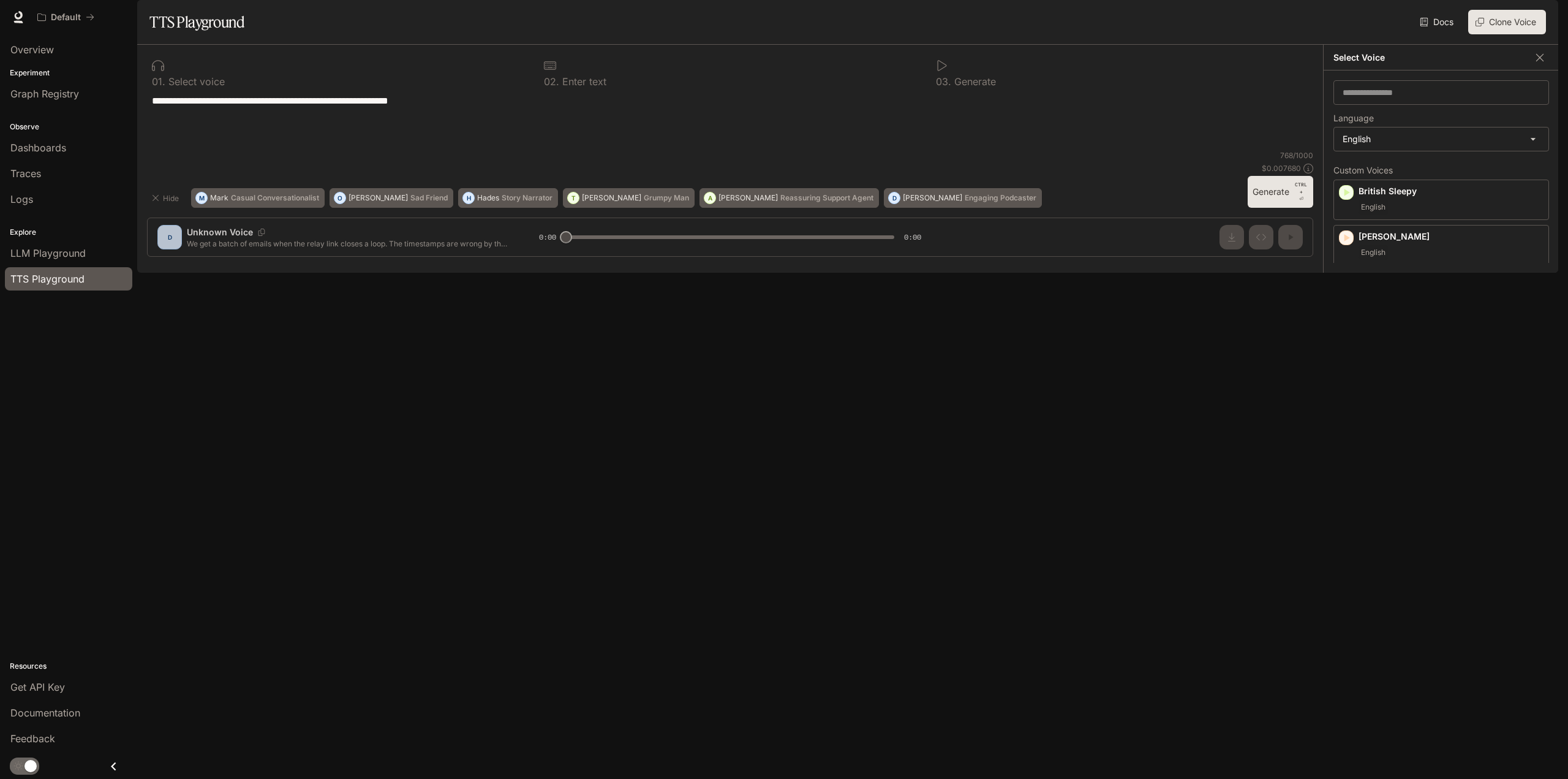
click at [1347, 353] on icon "button" at bounding box center [1346, 347] width 12 height 12
click at [1347, 477] on icon "button" at bounding box center [1346, 471] width 12 height 12
click at [1347, 545] on icon "button" at bounding box center [1346, 539] width 12 height 12
click at [1349, 612] on icon "button" at bounding box center [1346, 606] width 12 height 12
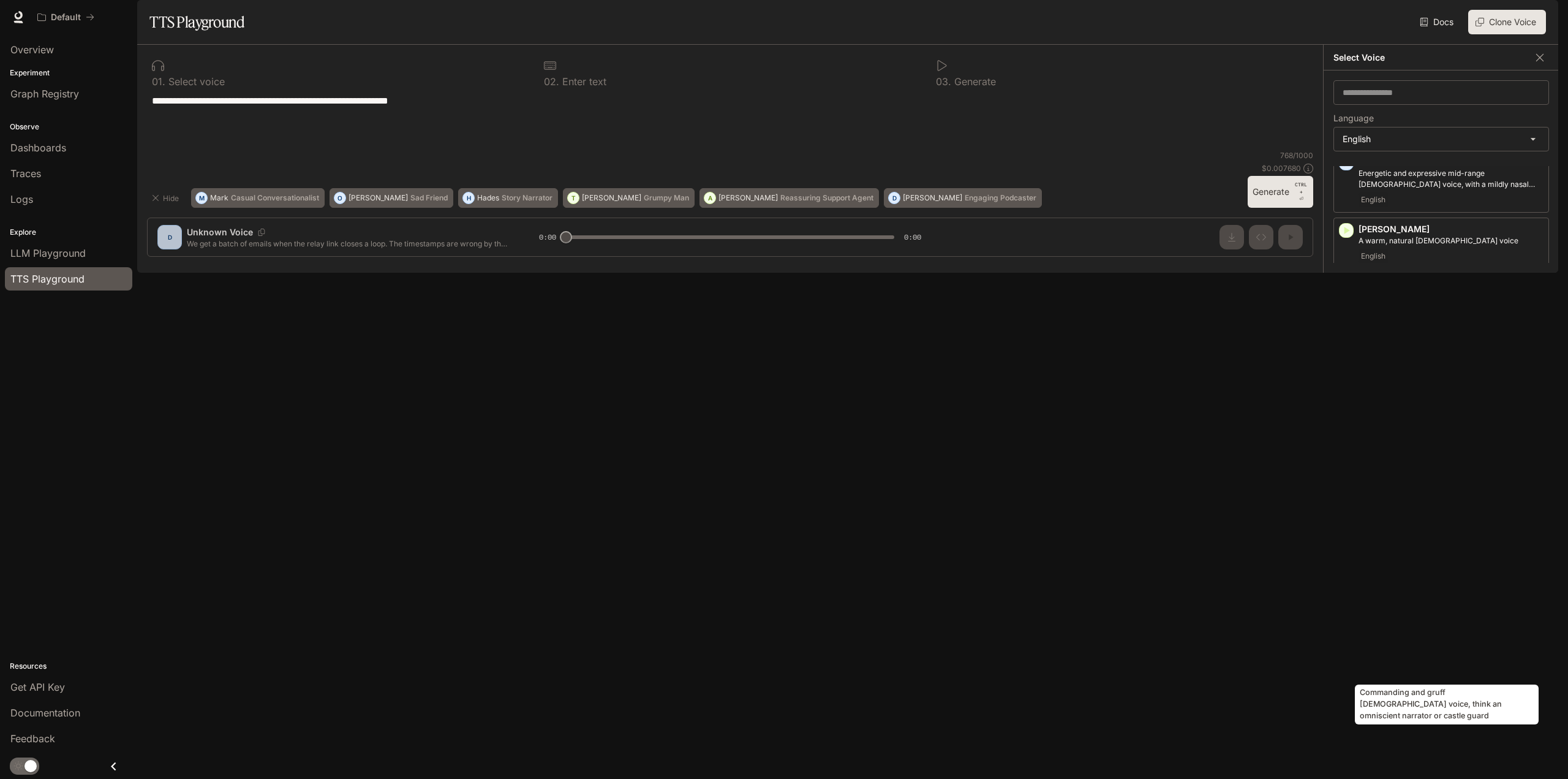
scroll to position [245, 0]
click at [1350, 557] on icon "button" at bounding box center [1346, 550] width 12 height 12
click at [1348, 624] on icon "button" at bounding box center [1346, 618] width 12 height 12
click at [1342, 632] on icon "button" at bounding box center [1346, 626] width 12 height 12
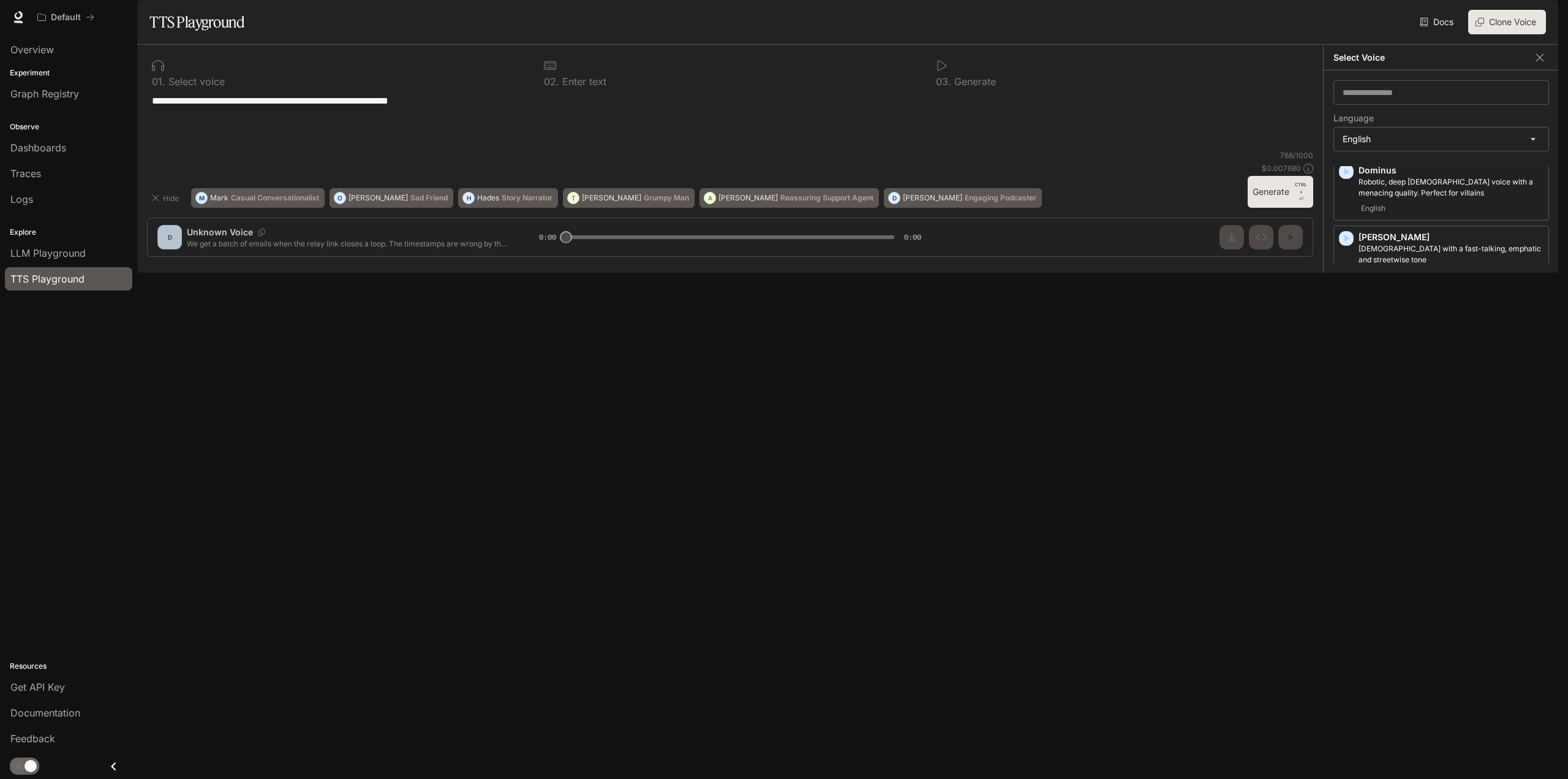
scroll to position [551, 0]
click at [1346, 641] on icon "button" at bounding box center [1347, 638] width 5 height 8
click at [1347, 711] on icon "button" at bounding box center [1346, 705] width 12 height 12
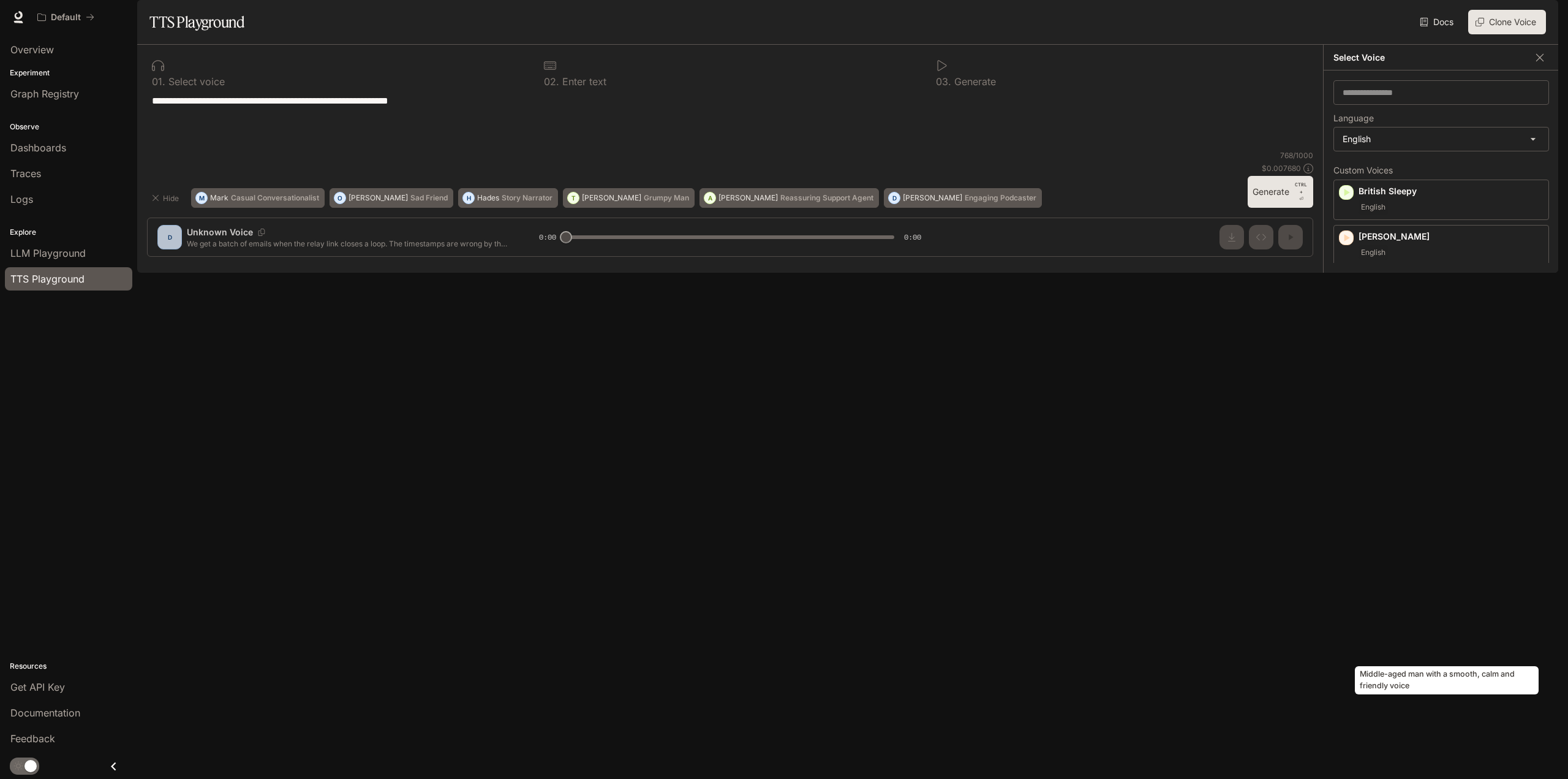
click at [1408, 621] on p "Middle-aged man with a smooth, calm and friendly voice" at bounding box center [1451, 610] width 185 height 22
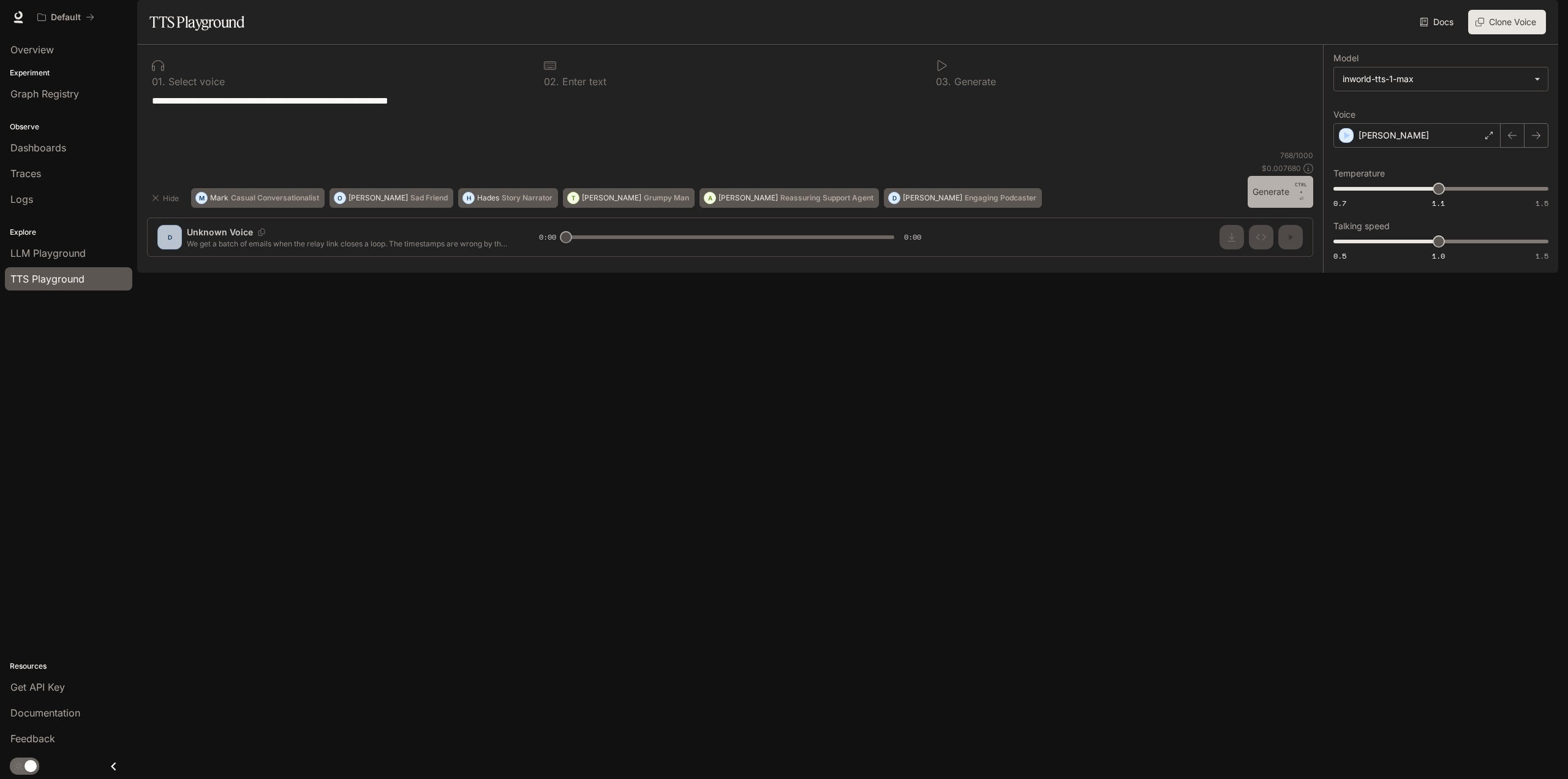
click at [1270, 208] on button "Generate CTRL + ⏎" at bounding box center [1280, 192] width 65 height 32
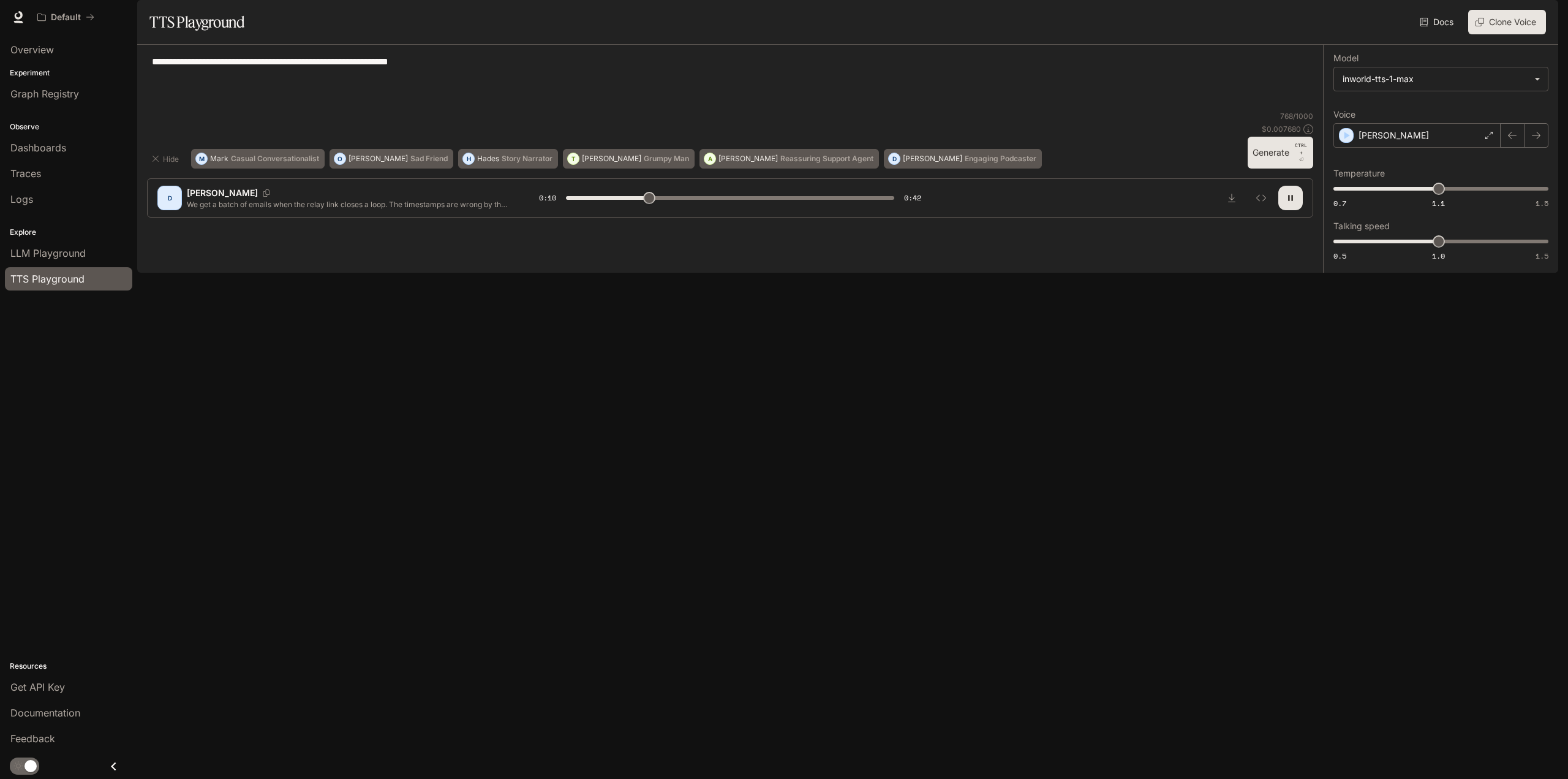
click at [1288, 203] on icon "button" at bounding box center [1290, 198] width 10 height 10
click at [1470, 111] on body "**********" at bounding box center [784, 390] width 1568 height 779
click at [1470, 111] on div at bounding box center [784, 390] width 1568 height 779
click at [1472, 147] on div "[PERSON_NAME]" at bounding box center [1417, 135] width 167 height 25
click at [1352, 353] on icon "button" at bounding box center [1346, 347] width 12 height 12
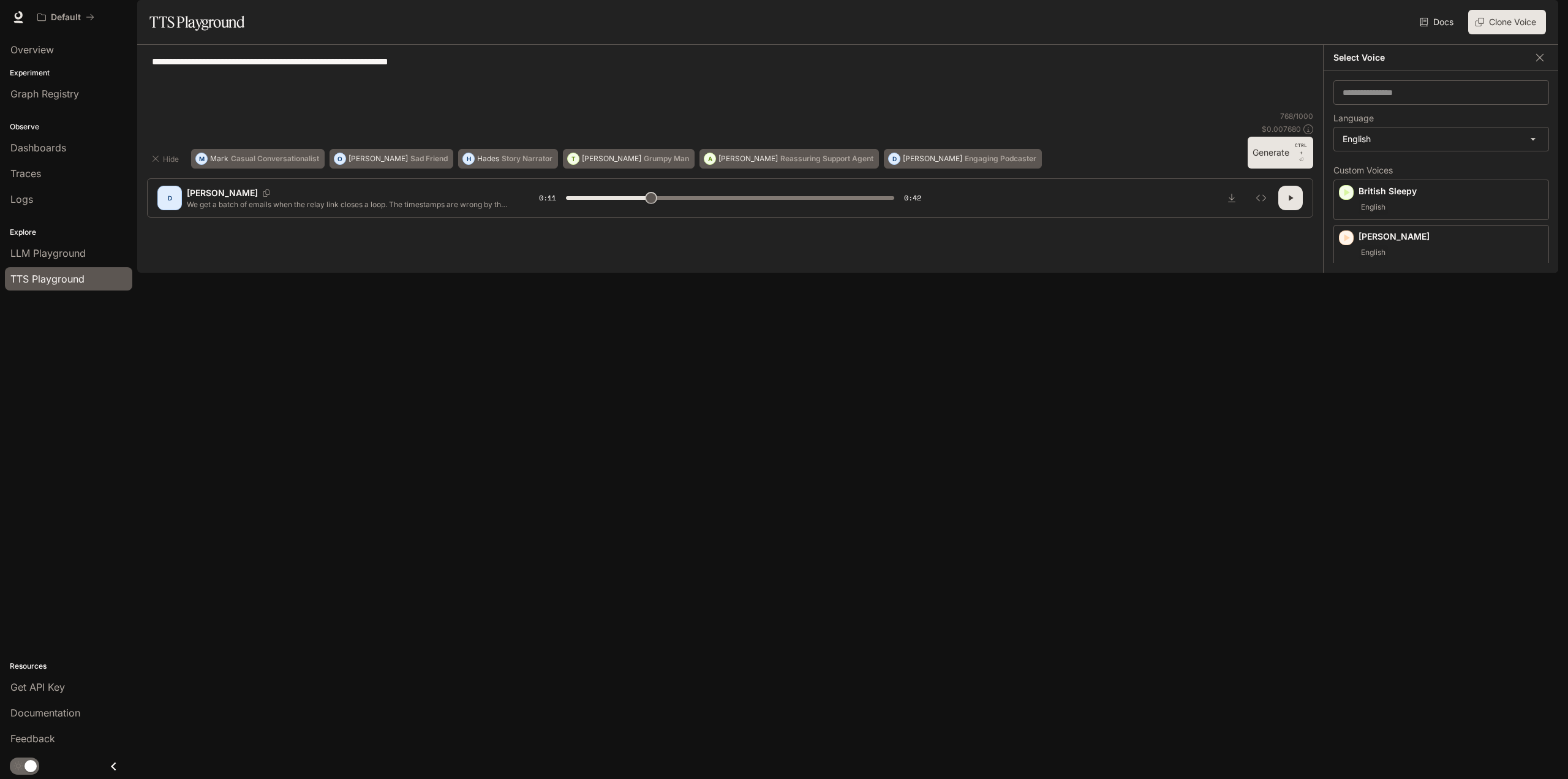
click at [1346, 477] on icon "button" at bounding box center [1346, 471] width 12 height 12
click at [1440, 498] on p "Older [DEMOGRAPHIC_DATA] [DEMOGRAPHIC_DATA] with a refined and articulate voice" at bounding box center [1451, 486] width 185 height 22
click at [1262, 168] on button "Generate CTRL + ⏎" at bounding box center [1280, 153] width 65 height 32
click at [1291, 203] on icon "button" at bounding box center [1290, 198] width 10 height 10
click at [1424, 147] on div "[PERSON_NAME]" at bounding box center [1417, 135] width 167 height 25
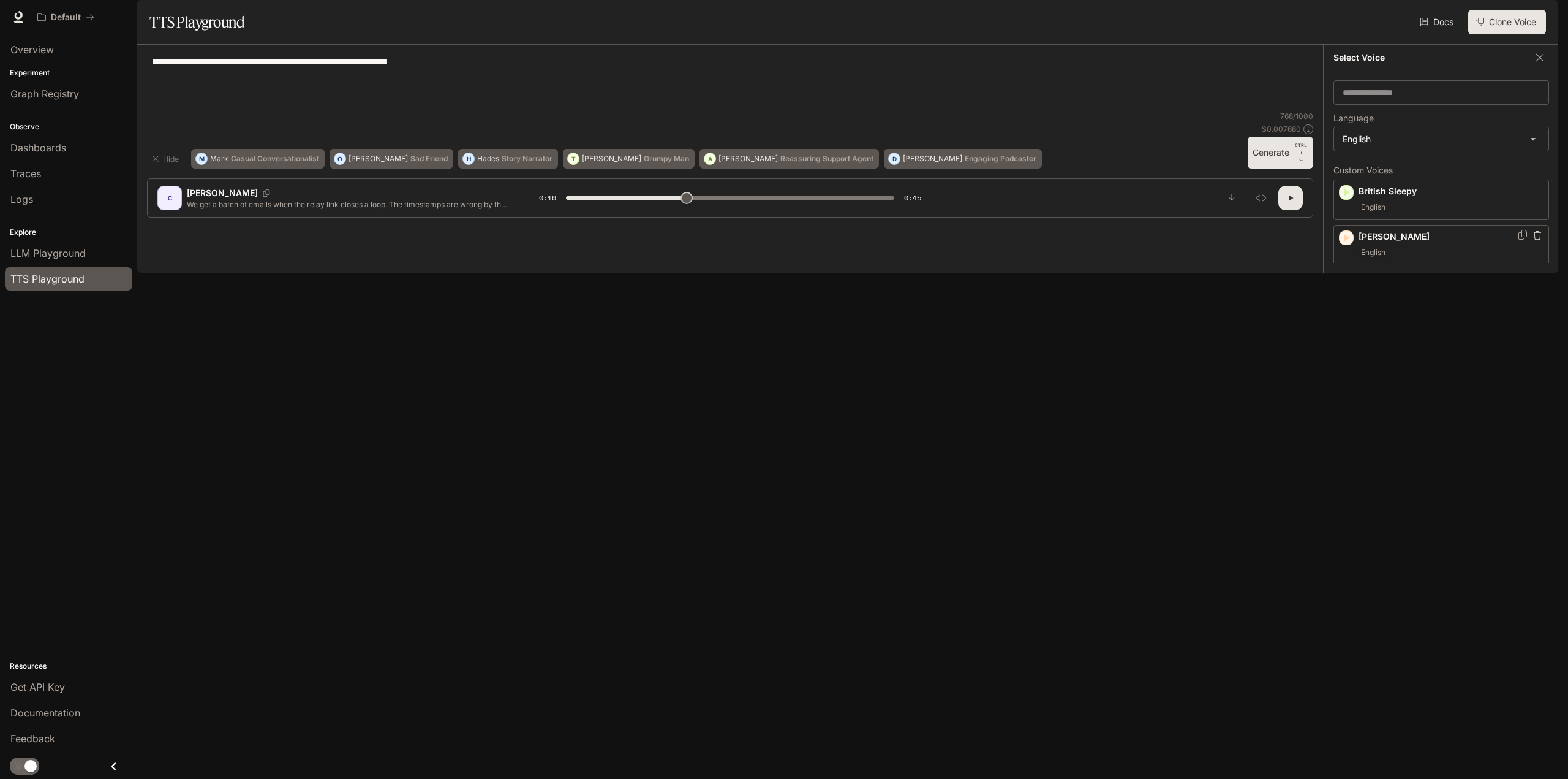
click at [1434, 260] on div "Mr Grim English" at bounding box center [1451, 244] width 185 height 29
click at [1284, 168] on button "Generate CTRL + ⏎" at bounding box center [1280, 153] width 65 height 32
click at [1299, 210] on button "button" at bounding box center [1291, 198] width 25 height 25
click at [1476, 147] on div "[PERSON_NAME]" at bounding box center [1417, 135] width 167 height 25
type input "****"
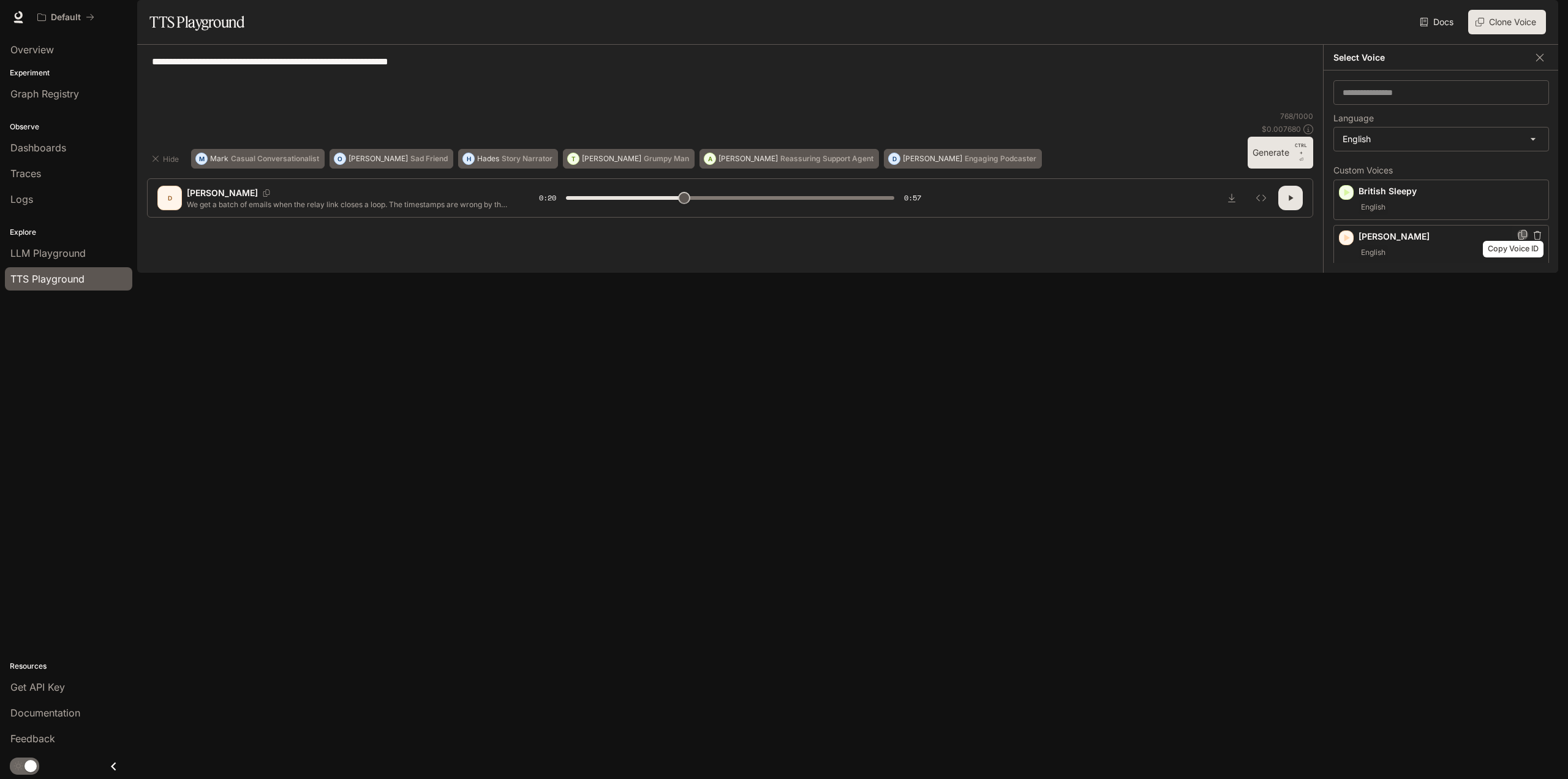
click at [1517, 240] on icon "Copy Voice ID" at bounding box center [1523, 235] width 12 height 10
